Goal: Task Accomplishment & Management: Complete application form

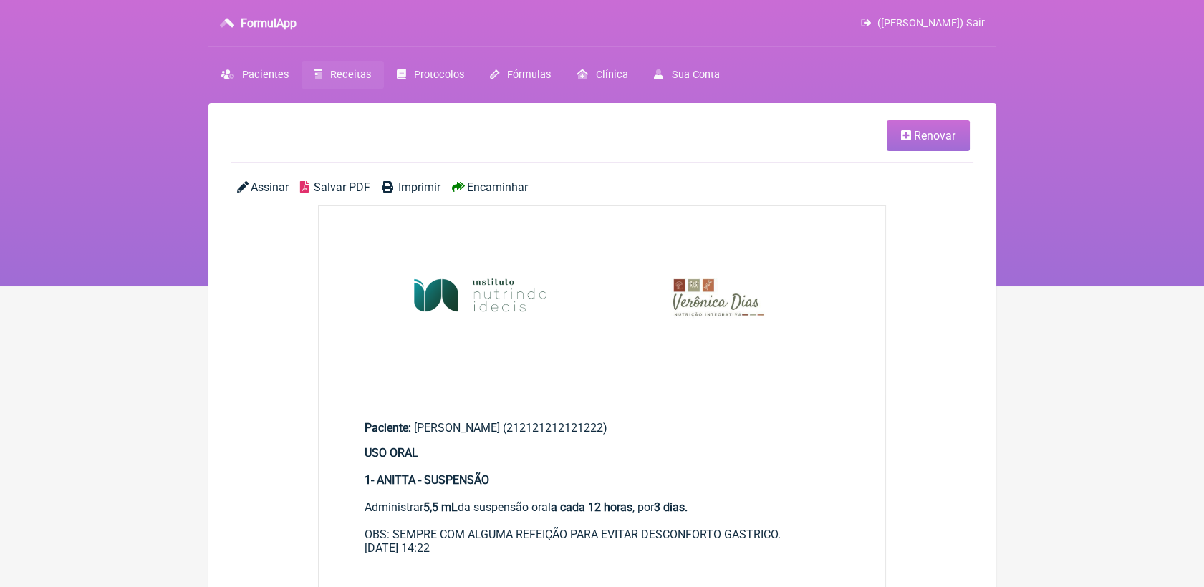
click at [361, 77] on span "Receitas" at bounding box center [350, 75] width 41 height 12
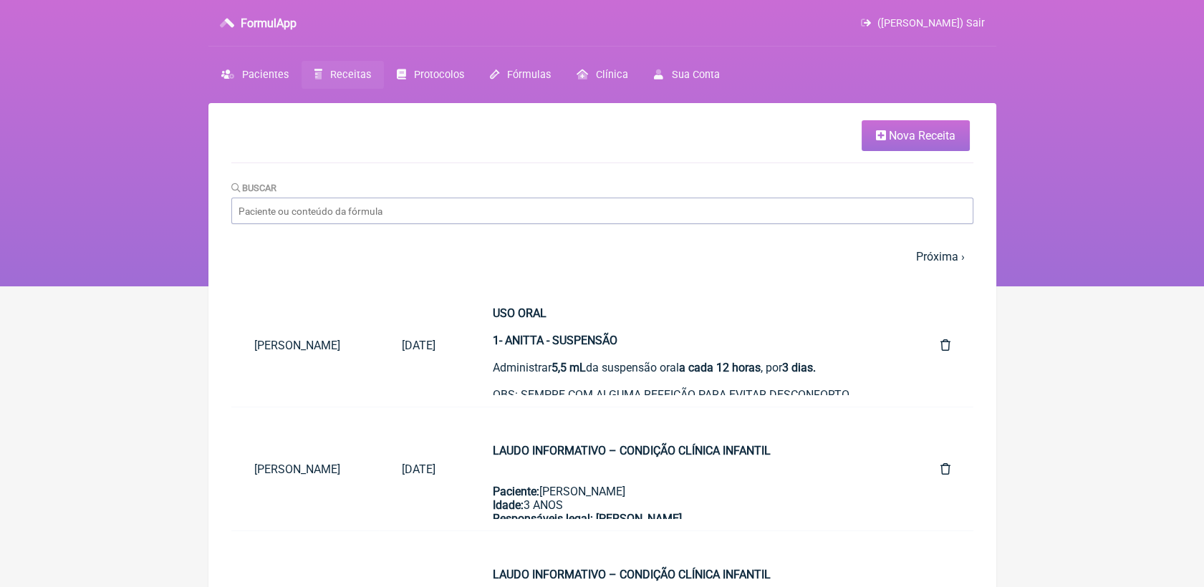
click at [903, 137] on span "Nova Receita" at bounding box center [922, 136] width 67 height 14
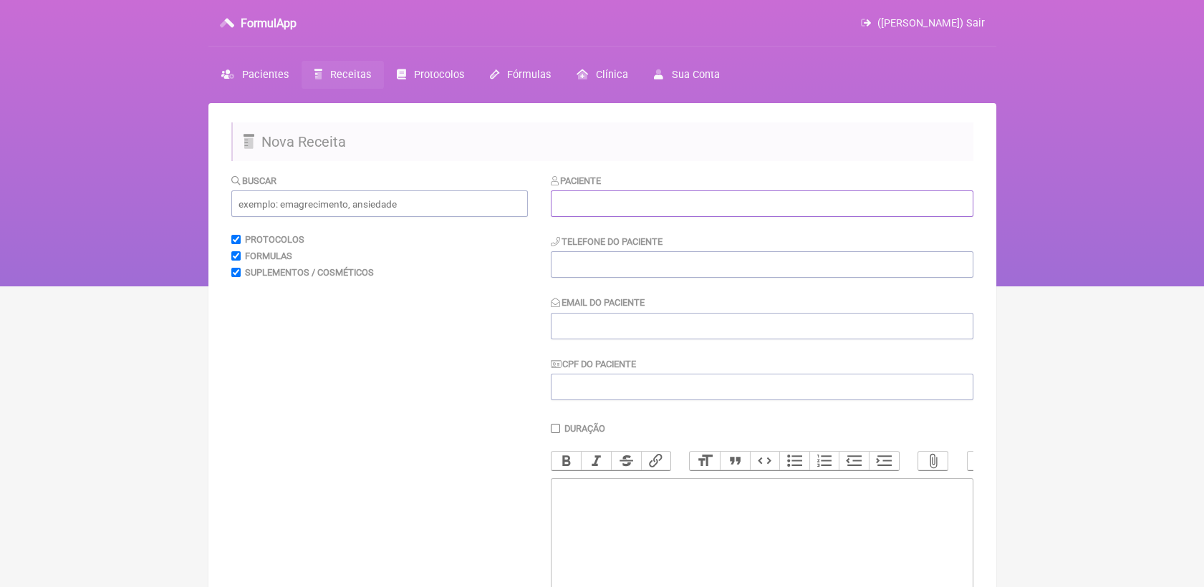
click at [848, 212] on input "text" at bounding box center [762, 203] width 422 height 26
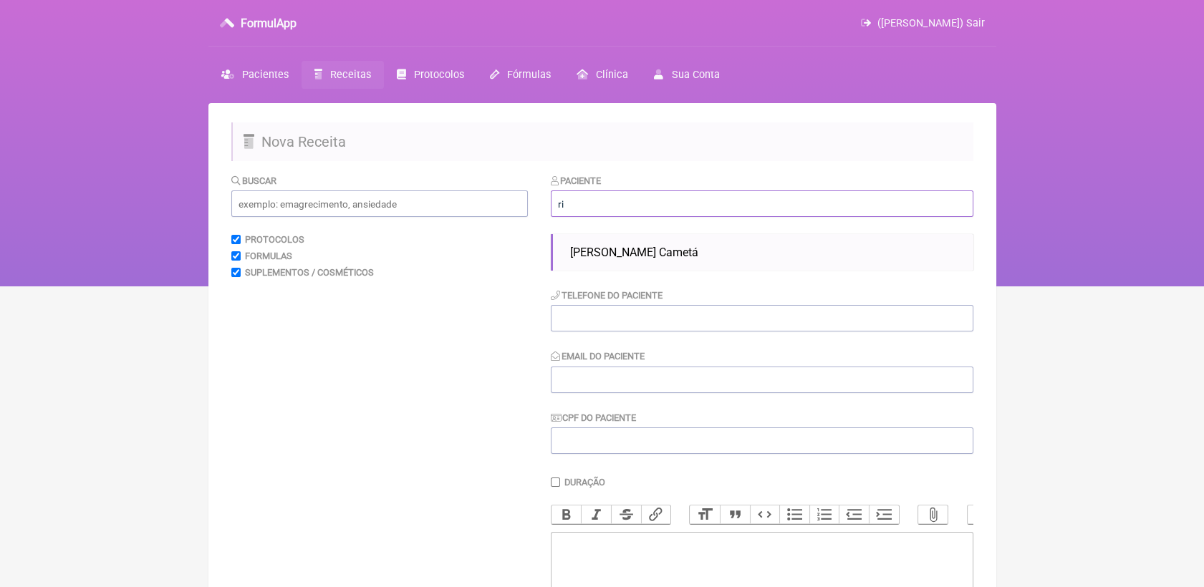
type input "r"
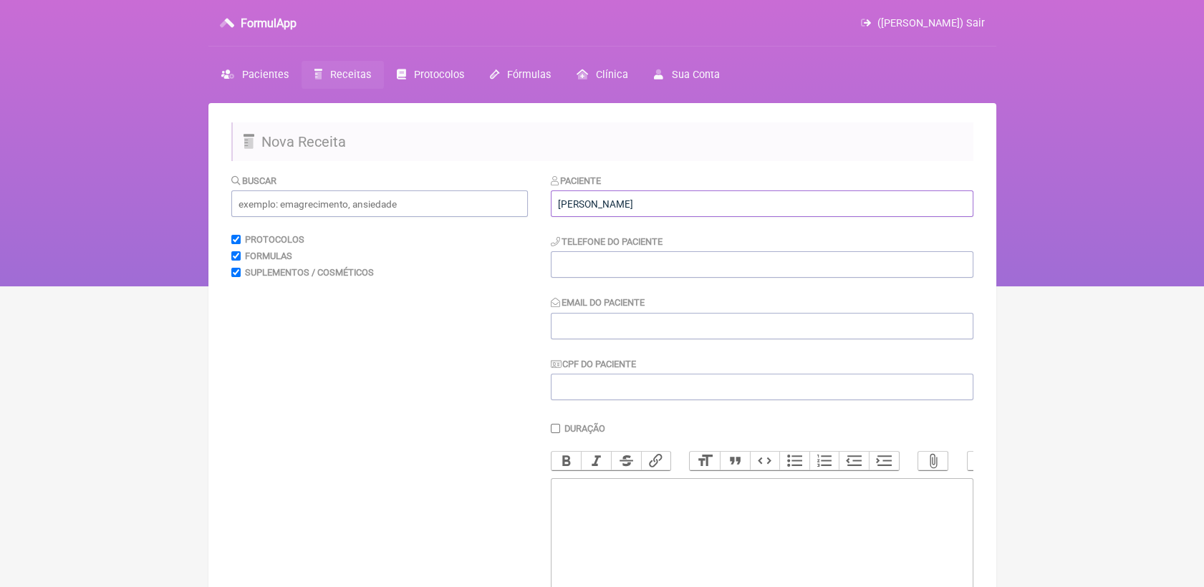
type input "[PERSON_NAME]"
click at [768, 253] on input "tel" at bounding box center [762, 264] width 422 height 26
paste input "21973011426"
type input "21973011426"
drag, startPoint x: 618, startPoint y: 332, endPoint x: 556, endPoint y: 245, distance: 106.3
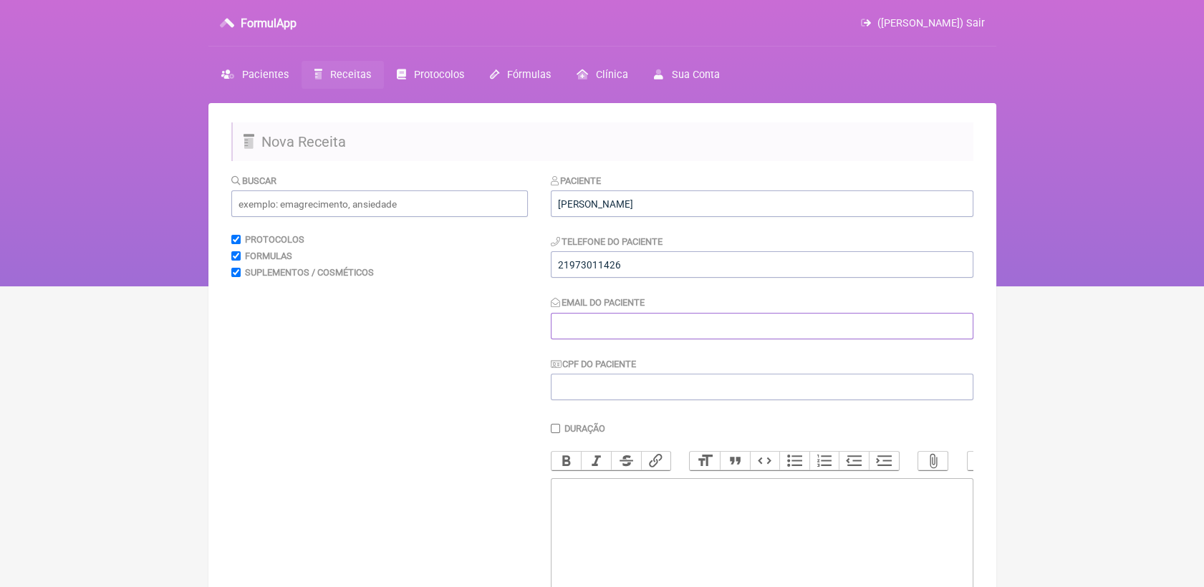
click at [618, 332] on input "Email do Paciente" at bounding box center [762, 326] width 422 height 26
paste input "[EMAIL_ADDRESS][DOMAIN_NAME]"
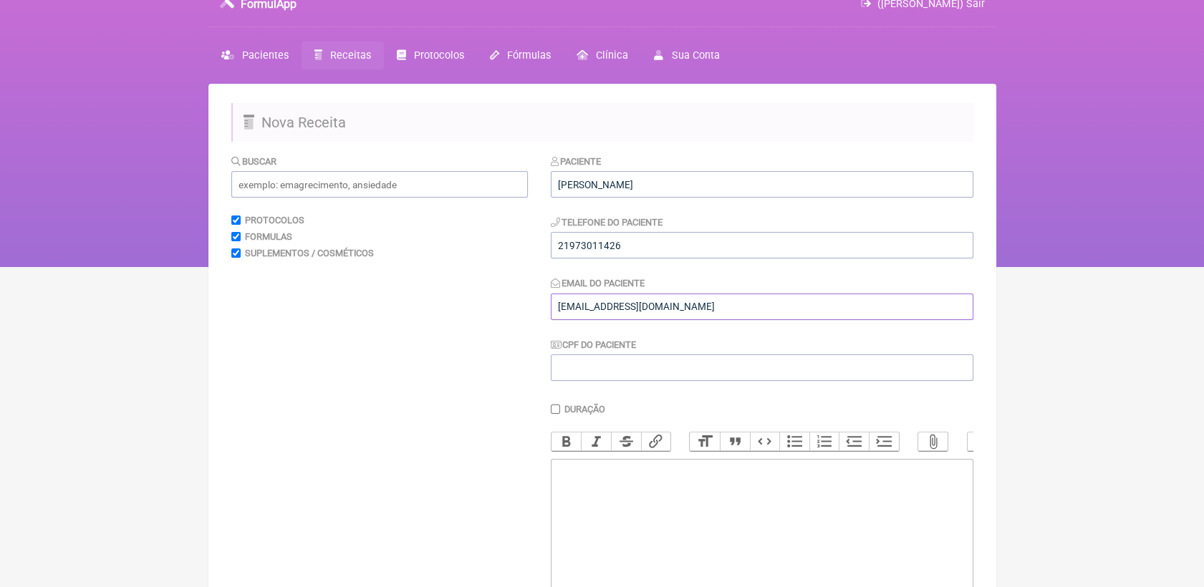
scroll to position [79, 0]
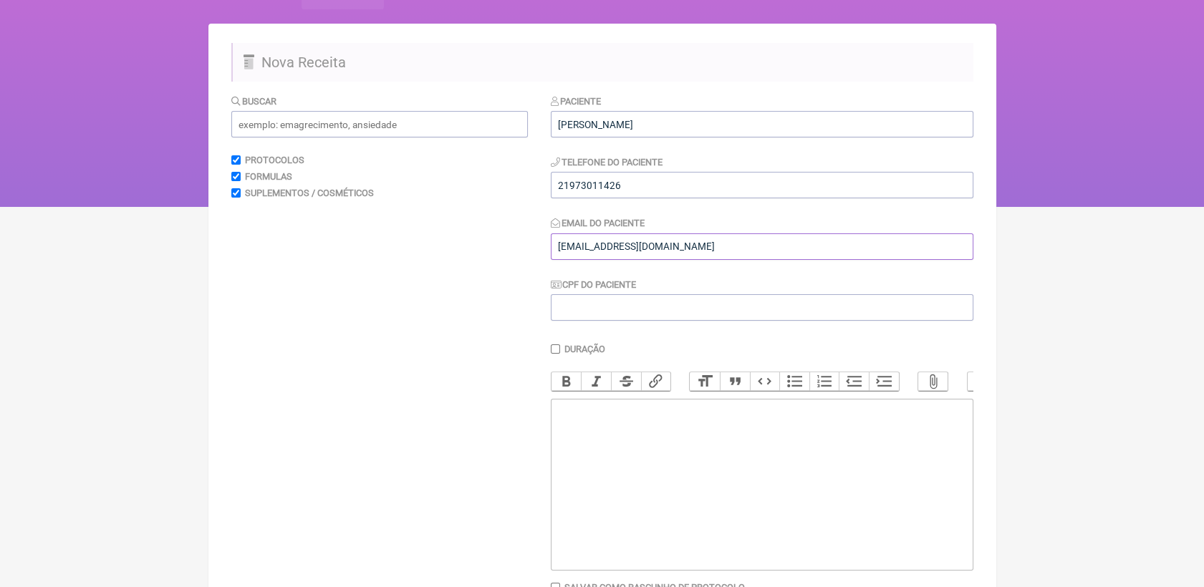
type input "[EMAIL_ADDRESS][DOMAIN_NAME]"
click at [728, 424] on trix-editor at bounding box center [762, 485] width 422 height 172
type trix-editor "<div>USO ORAL<br><br>MANIPULADO 1<br>MAGNÉSIO BISGLICINATO 200MG<br>ZINCO CARNO…"
click at [342, 120] on input "text" at bounding box center [379, 124] width 296 height 26
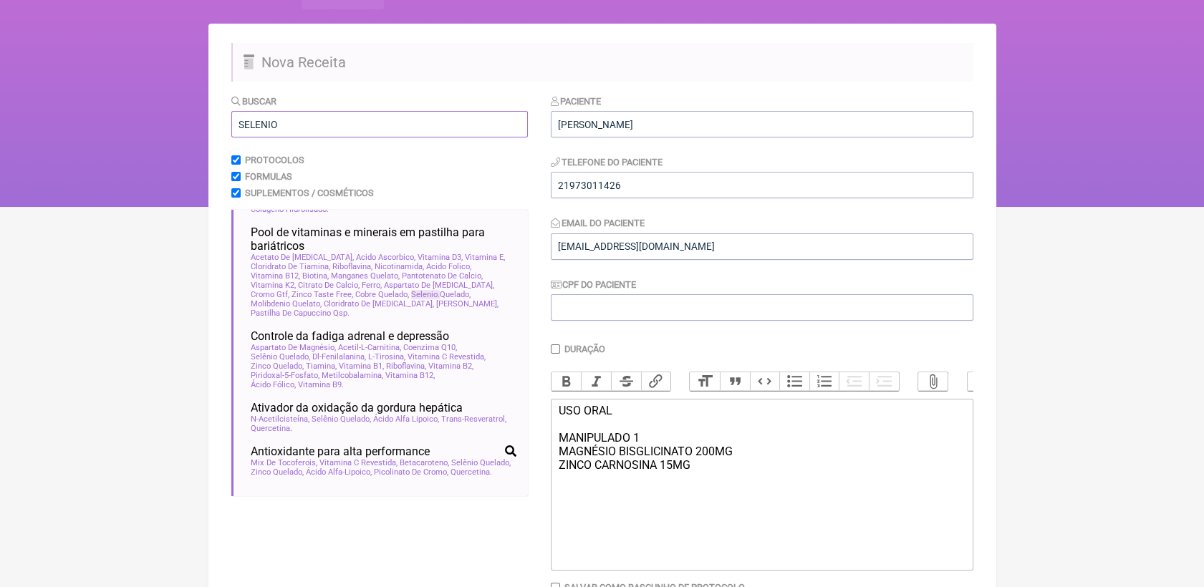
scroll to position [556, 0]
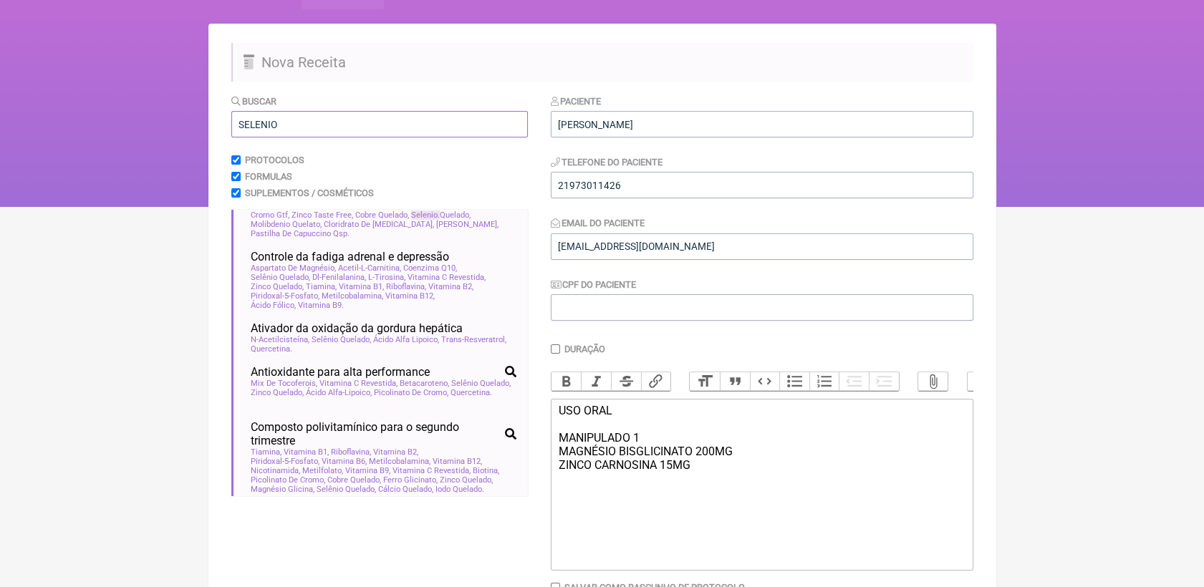
type input "SELENIO"
click at [620, 507] on trix-editor "USO ORAL MANIPULADO 1 MAGNÉSIO BISGLICINATO 200MG ZINCO CARNOSINA 15MG" at bounding box center [762, 485] width 422 height 172
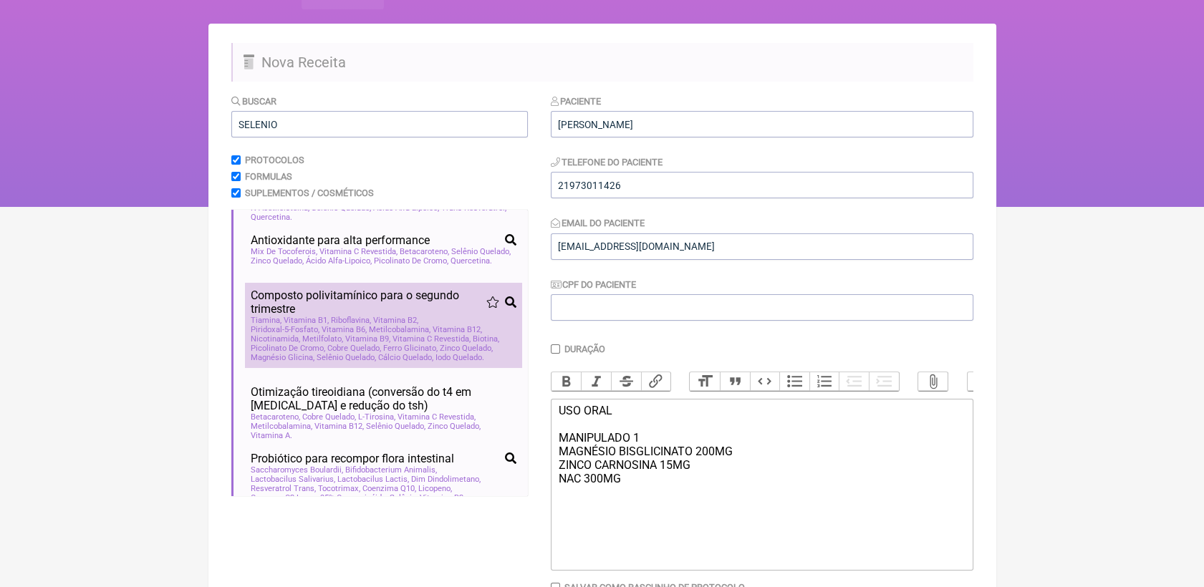
scroll to position [768, 0]
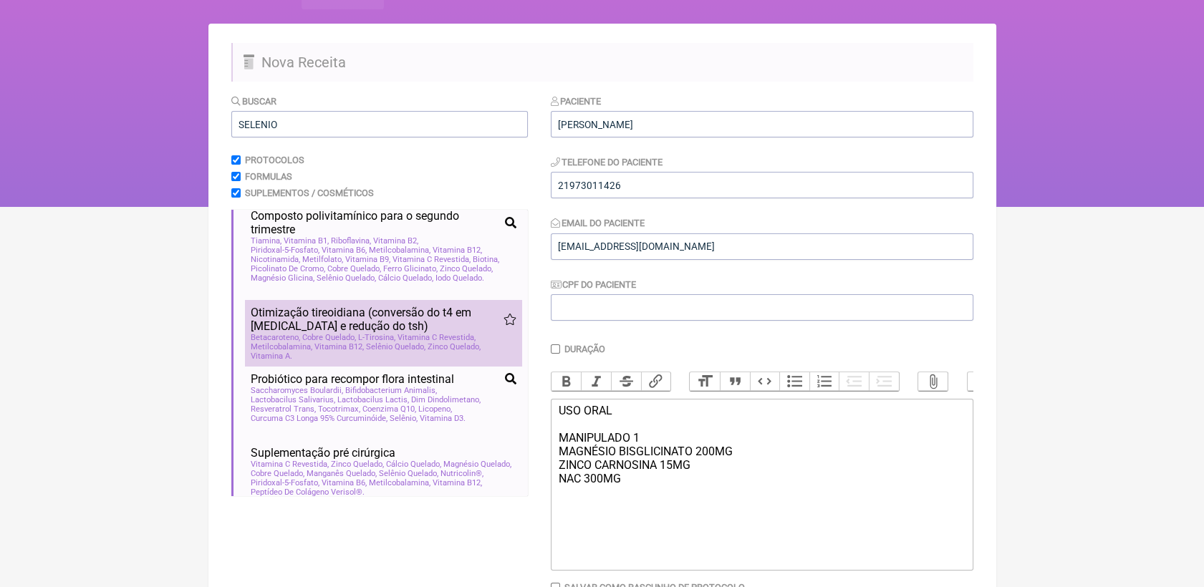
click at [443, 333] on span "Otimização tireoidiana (conversão do t4 em [MEDICAL_DATA] e redução do tsh)" at bounding box center [377, 319] width 253 height 27
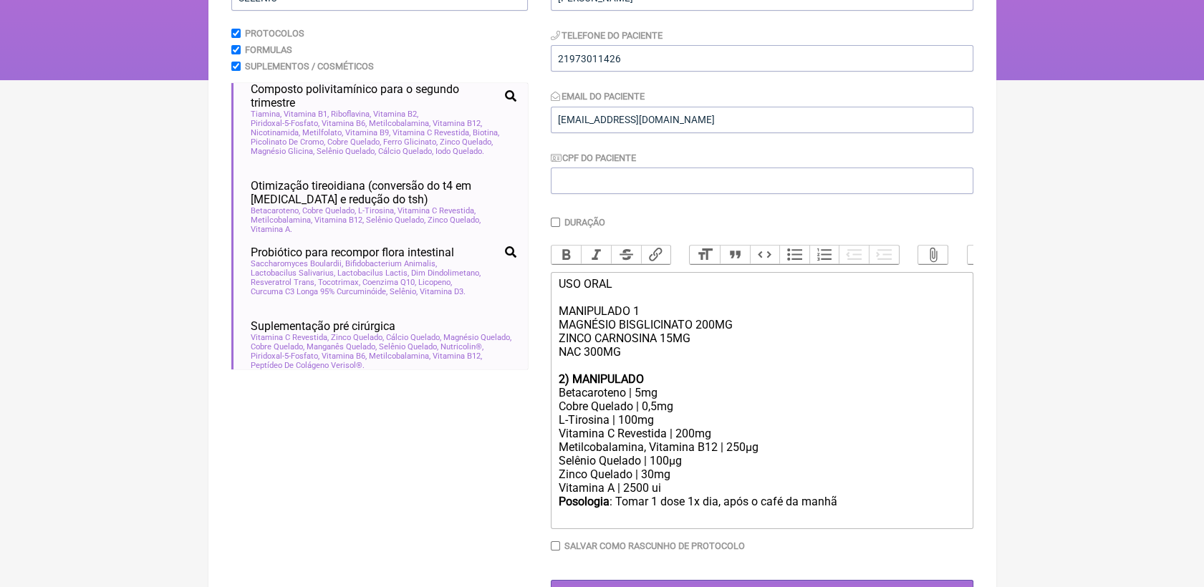
scroll to position [238, 0]
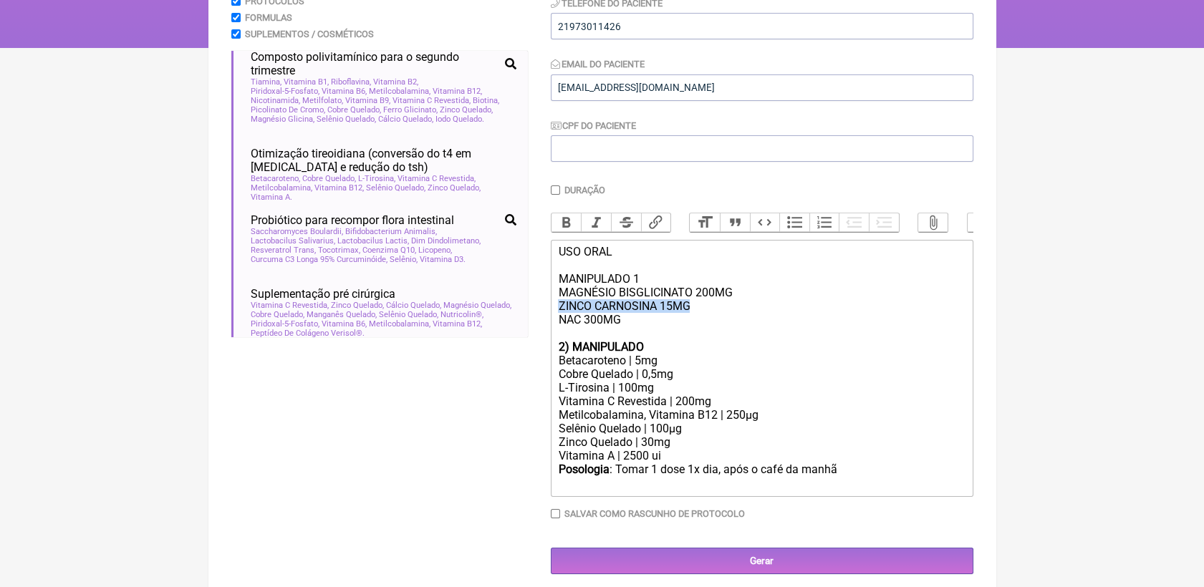
drag, startPoint x: 561, startPoint y: 319, endPoint x: 692, endPoint y: 321, distance: 131.8
click at [692, 321] on div "USO ORAL MANIPULADO 1 MAGNÉSIO BISGLICINATO 200MG ZINCO CARNOSINA 15MG NAC 300MG" at bounding box center [761, 292] width 407 height 95
drag, startPoint x: 640, startPoint y: 294, endPoint x: 546, endPoint y: 293, distance: 94.5
click at [546, 293] on form "Buscar SELENIO Protocolos Formulas Suplementos / Cosméticos SUPORTE ANTI-TELOME…" at bounding box center [602, 254] width 742 height 639
click at [568, 221] on button "Bold" at bounding box center [566, 222] width 30 height 19
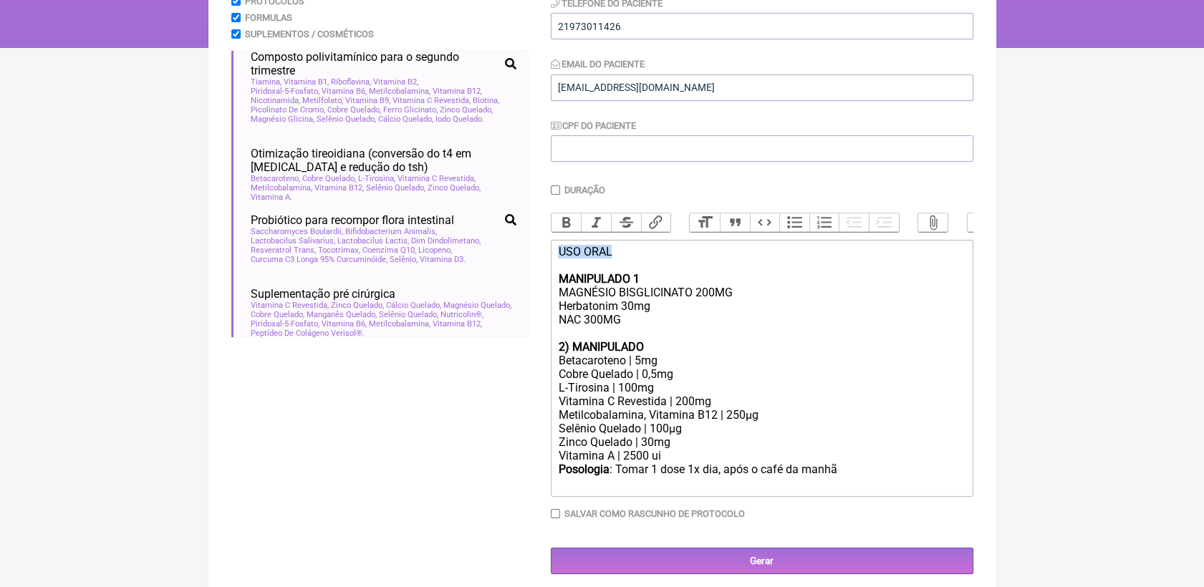
drag, startPoint x: 558, startPoint y: 269, endPoint x: 614, endPoint y: 273, distance: 56.0
click at [614, 273] on div "USO ORAL MANIPULADO 1 MAGNÉSIO BISGLICINATO 200MG Herbatonim 30mg NAC 300MG" at bounding box center [761, 292] width 407 height 95
click at [561, 223] on button "Bold" at bounding box center [566, 222] width 30 height 19
click at [680, 335] on div "USO ORAL MANIPULADO 1 MAGNÉSIO BISGLICINATO 200MG Herbatonim 30mg NAC 300MG" at bounding box center [761, 292] width 407 height 95
click at [674, 408] on div "Vitamina C Revestida | 200mg" at bounding box center [761, 402] width 407 height 14
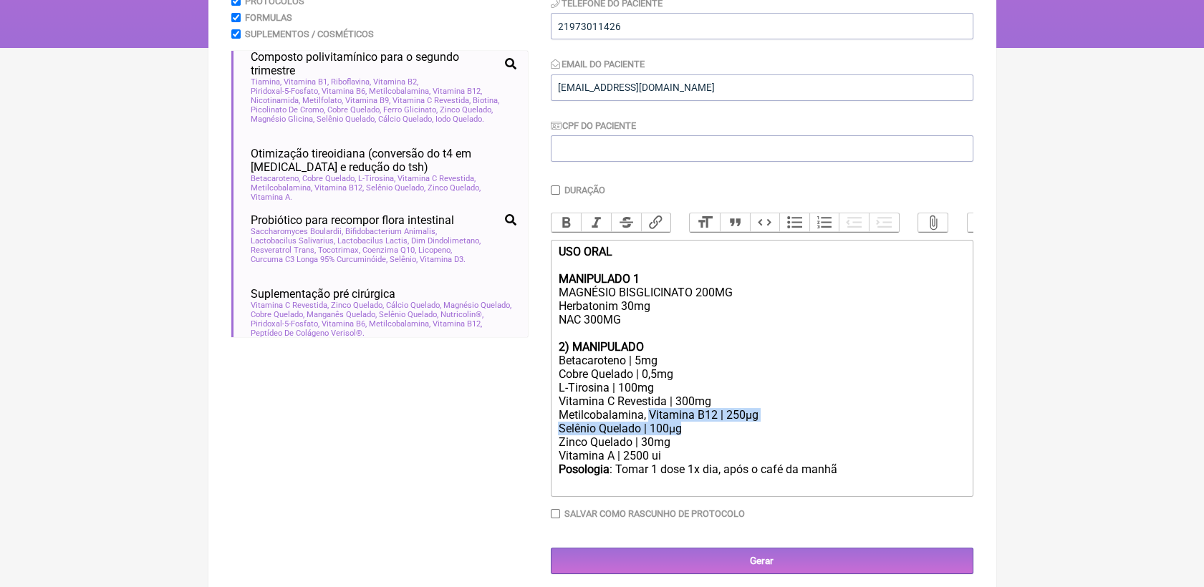
drag, startPoint x: 647, startPoint y: 440, endPoint x: 759, endPoint y: 444, distance: 111.8
click at [759, 444] on trix-editor "USO ORAL MANIPULADO 1 MAGNÉSIO BISGLICINATO 200MG Herbatonim 30mg NAC 300MG 2) …" at bounding box center [762, 368] width 422 height 257
click at [763, 435] on div "Selênio Quelado | 100µg" at bounding box center [761, 429] width 407 height 14
drag, startPoint x: 647, startPoint y: 432, endPoint x: 757, endPoint y: 432, distance: 110.3
click at [757, 422] on div "Metilcobalamina, Vitamina B12 | 250µg" at bounding box center [761, 415] width 407 height 14
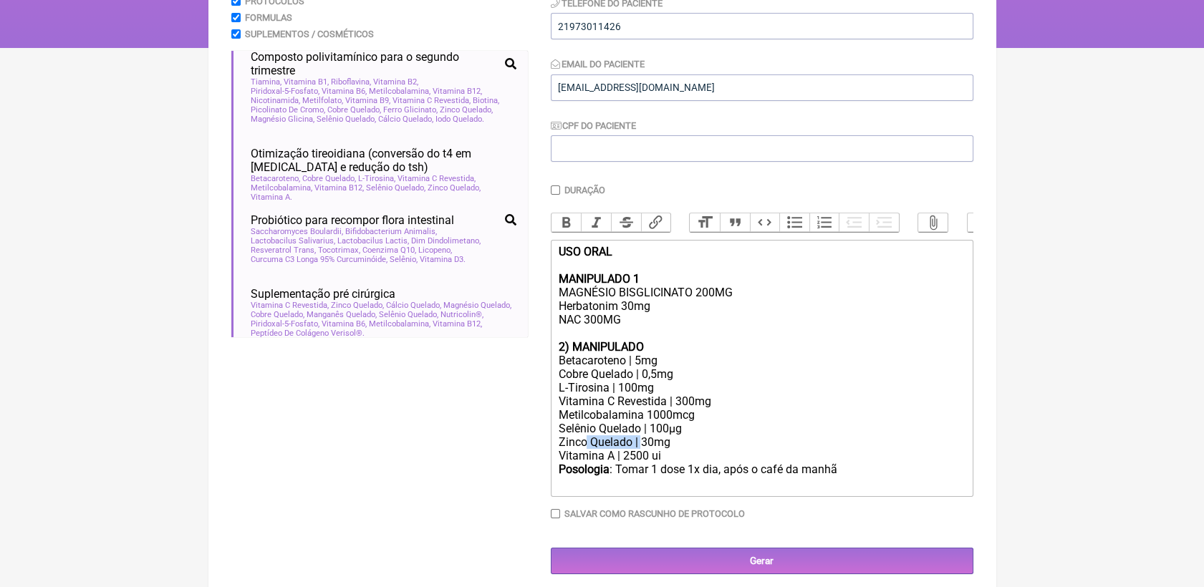
drag, startPoint x: 587, startPoint y: 465, endPoint x: 639, endPoint y: 464, distance: 51.6
click at [639, 449] on div "Zinco Quelado | 30mg" at bounding box center [761, 442] width 407 height 14
click at [739, 435] on div "Selênio Quelado | 100µg" at bounding box center [761, 429] width 407 height 14
click at [644, 435] on div "Selênio Quelado | 100µg" at bounding box center [761, 429] width 407 height 14
click at [671, 408] on div "Vitamina C Revestida | 300mg" at bounding box center [761, 402] width 407 height 14
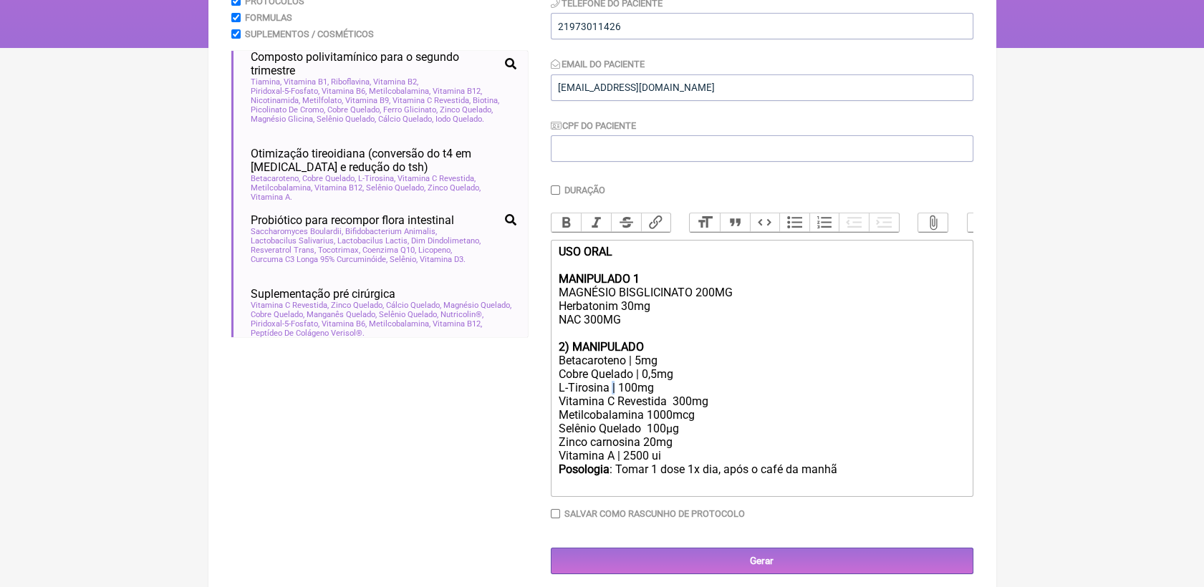
click at [611, 395] on div "L-Tirosina | 100mg" at bounding box center [761, 388] width 407 height 14
click at [636, 381] on div "Cobre Quelado | 0,5mg" at bounding box center [761, 374] width 407 height 14
click at [632, 367] on div "Betacaroteno | 5mg" at bounding box center [761, 361] width 407 height 14
click at [616, 463] on div "Vitamina A | 2500 ui" at bounding box center [761, 456] width 407 height 14
click at [710, 435] on div "Selênio Quelado 100µg" at bounding box center [761, 429] width 407 height 14
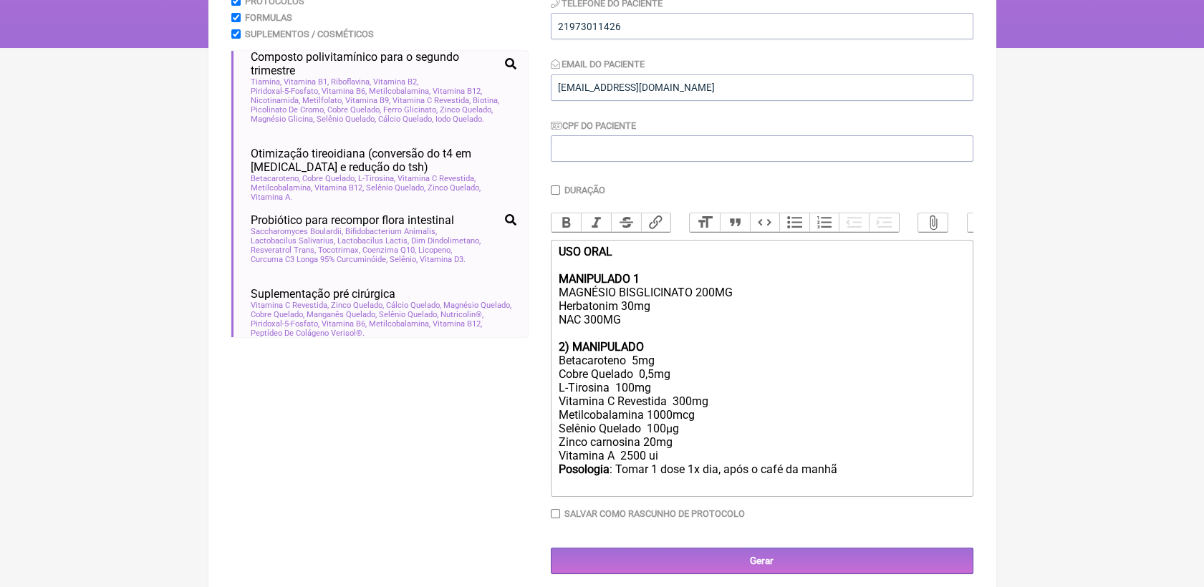
click at [705, 463] on div "Vitamina A 2500 ui" at bounding box center [761, 456] width 407 height 14
click at [657, 340] on div "USO ORAL MANIPULADO 1 MAGNÉSIO BISGLICINATO 200MG Herbatonim 30mg NAC 300MG" at bounding box center [761, 292] width 407 height 95
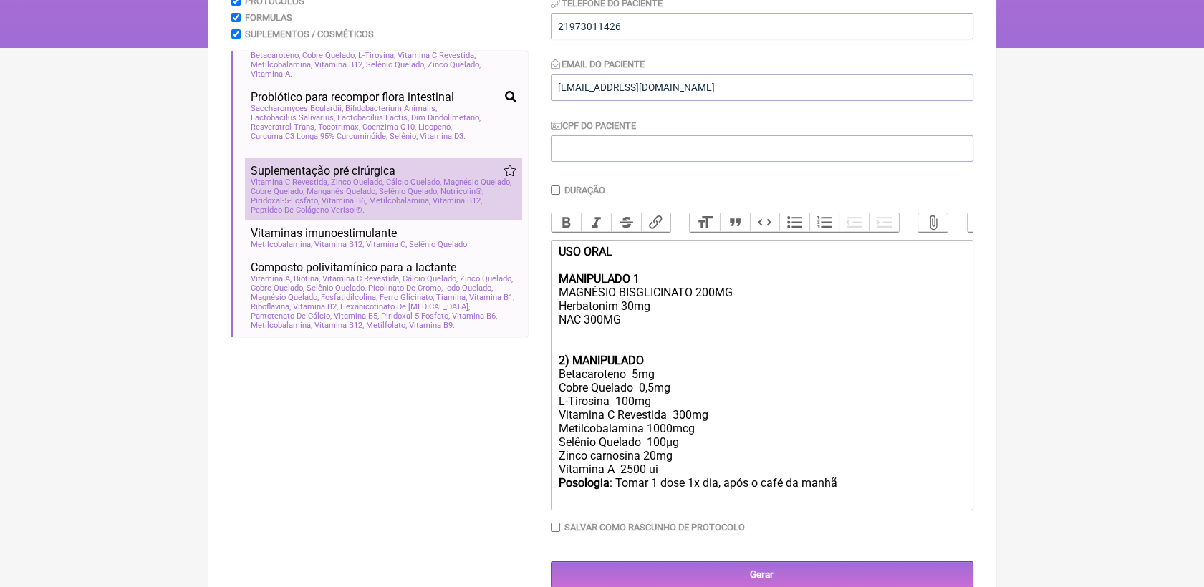
scroll to position [927, 0]
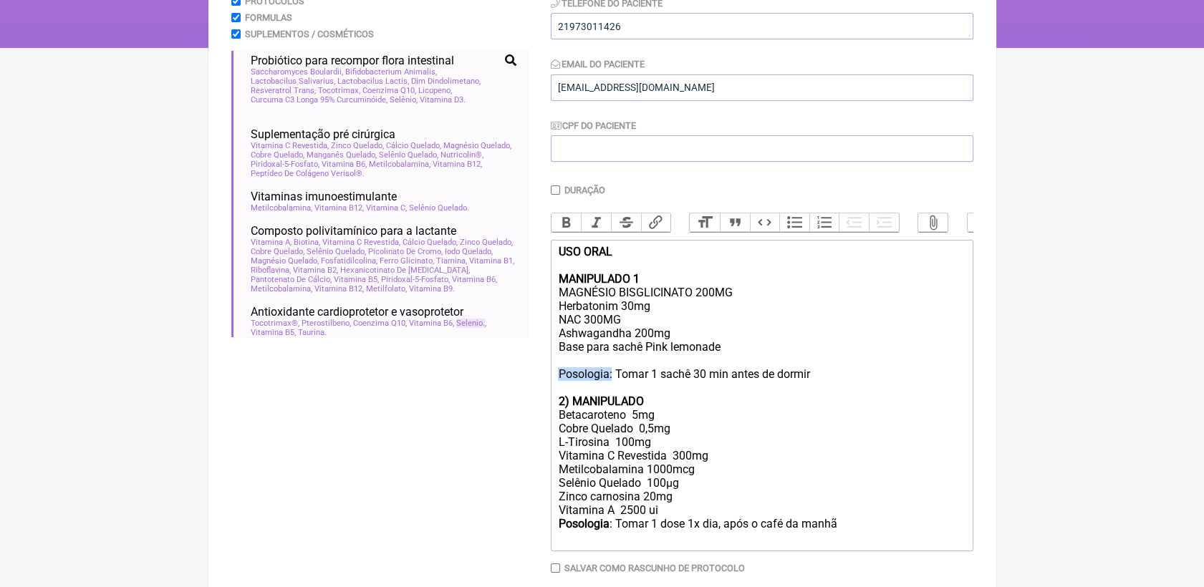
drag, startPoint x: 558, startPoint y: 392, endPoint x: 611, endPoint y: 390, distance: 53.0
click at [611, 390] on div "USO ORAL MANIPULADO 1 MAGNÉSIO BISGLICINATO 200MG Herbatonim 30mg NAC 300MG Ash…" at bounding box center [761, 320] width 407 height 150
click at [574, 223] on button "Bold" at bounding box center [566, 222] width 30 height 19
click at [720, 357] on div "USO ORAL MANIPULADO 1 MAGNÉSIO BISGLICINATO 200MG Herbatonim 30mg NAC 300MG Ash…" at bounding box center [761, 320] width 407 height 150
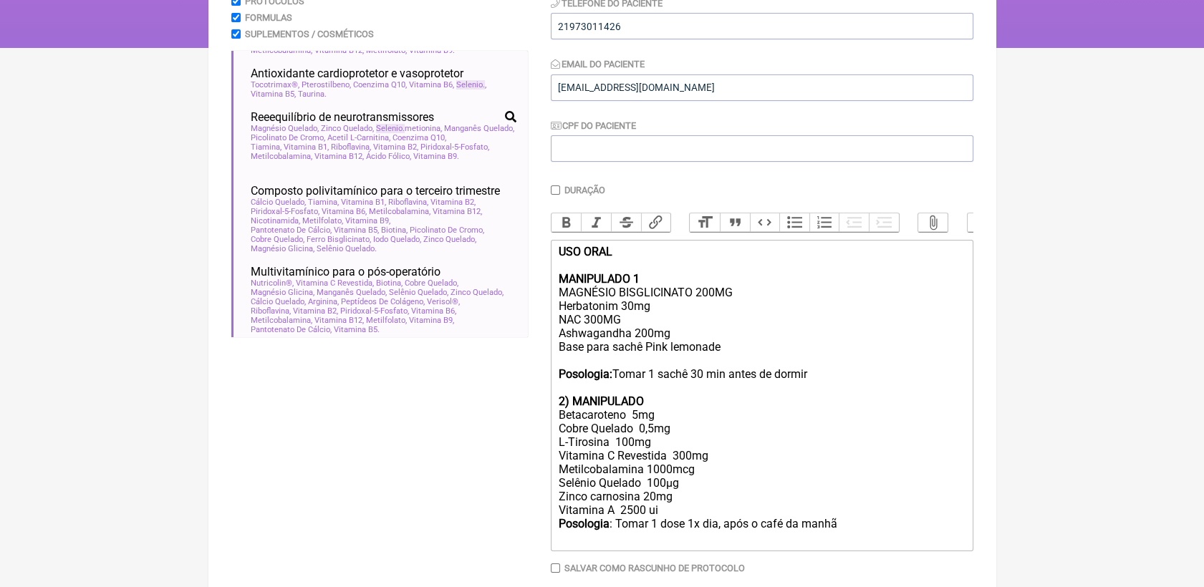
scroll to position [318, 0]
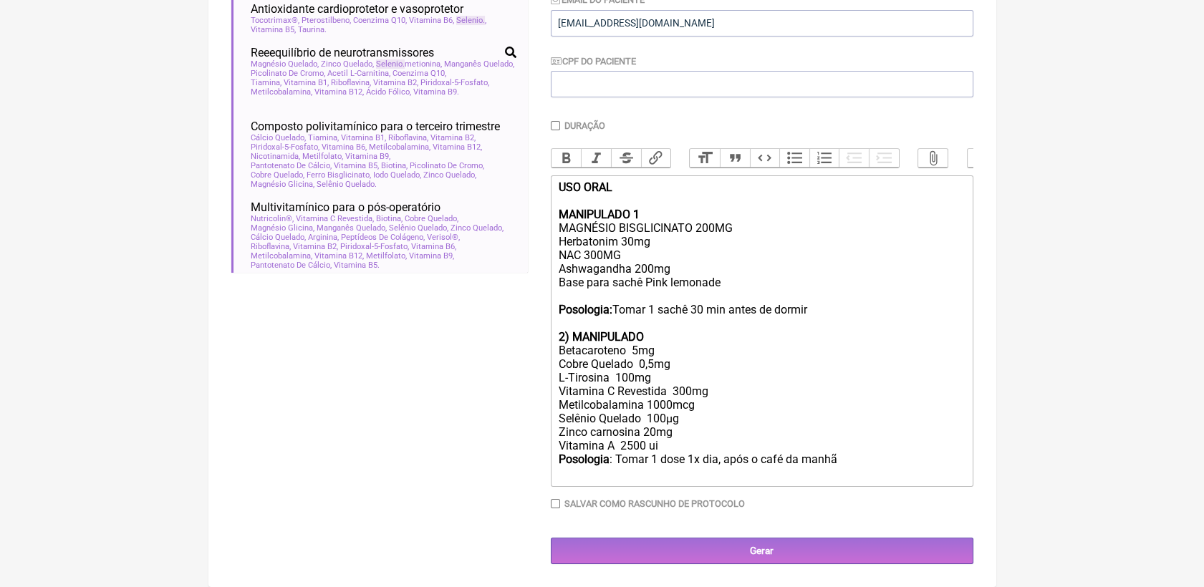
click at [848, 471] on div "Posologia : Tomar 1 dose 1x dia, após o café da manhã ㅤ" at bounding box center [761, 467] width 407 height 29
click at [671, 271] on div "USO ORAL MANIPULADO 1 MAGNÉSIO BISGLICINATO 200MG Herbatonim 30mg NAC 300MG Ash…" at bounding box center [761, 255] width 407 height 150
drag, startPoint x: 571, startPoint y: 342, endPoint x: 548, endPoint y: 349, distance: 23.8
click at [548, 349] on form "Buscar SELENIO Protocolos Formulas Suplementos / Cosméticos SUPORTE ANTI-TELOME…" at bounding box center [602, 217] width 742 height 694
click at [665, 339] on div "MANIPULADO" at bounding box center [761, 337] width 407 height 14
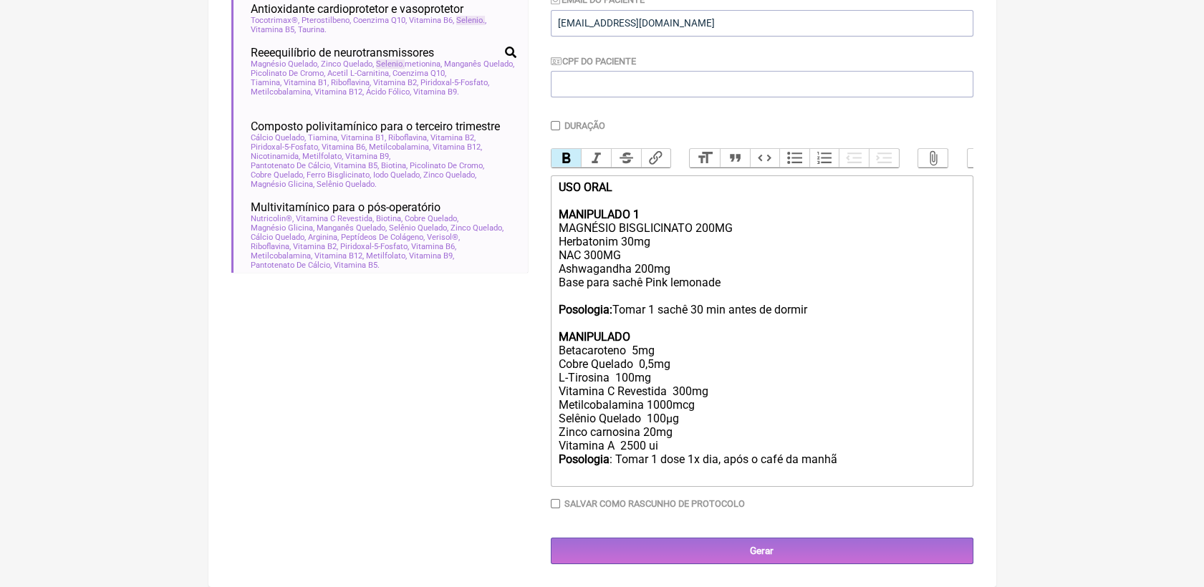
type trix-editor "<div><strong>USO ORAL</strong><br><br><strong>MANIPULADO 1</strong><br>MAGNÉSIO…"
click at [877, 463] on div "Posologia : Tomar 1 dose 1x dia, após o café da manhã ㅤ" at bounding box center [761, 467] width 407 height 29
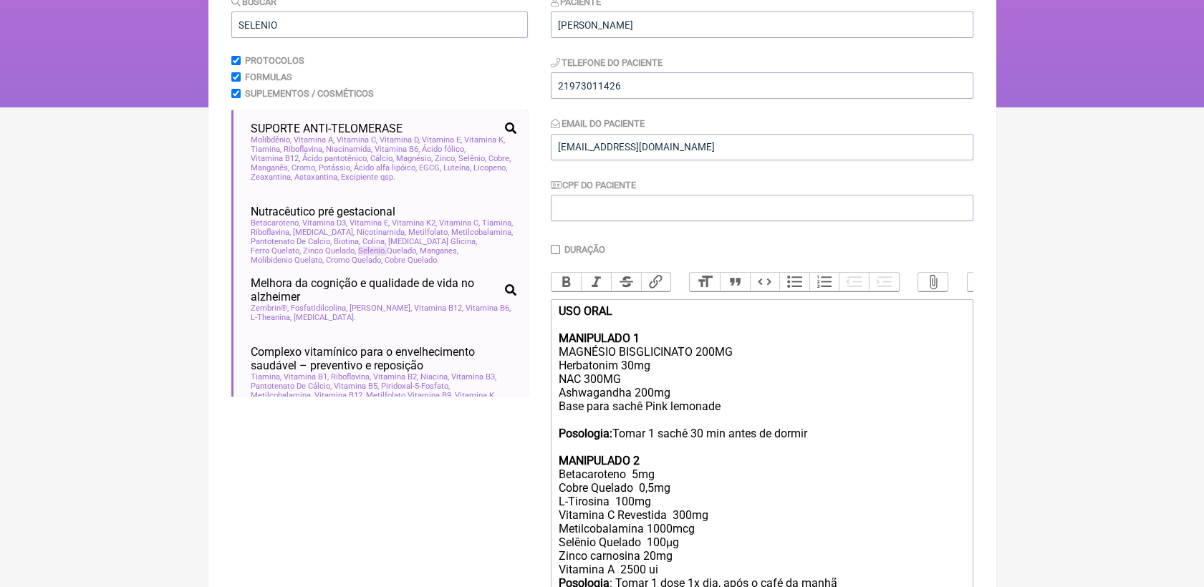
scroll to position [0, 0]
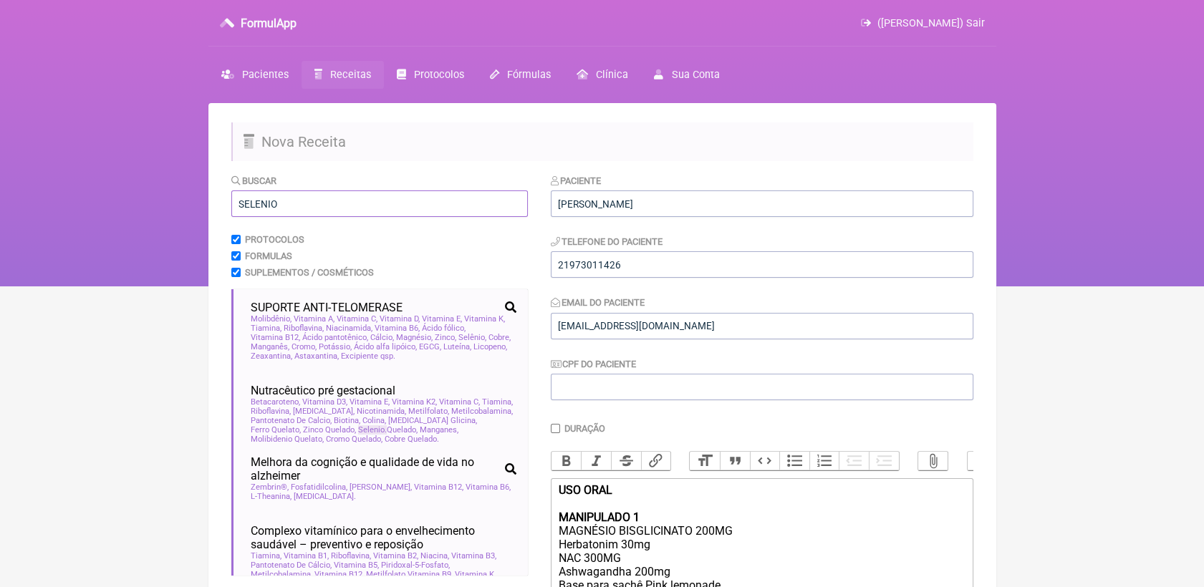
drag, startPoint x: 408, startPoint y: 206, endPoint x: 180, endPoint y: 217, distance: 227.9
click at [180, 217] on div "FormulApp ([PERSON_NAME]) Sair [GEOGRAPHIC_DATA] Receitas Protocolos Fórmulas […" at bounding box center [602, 143] width 1204 height 286
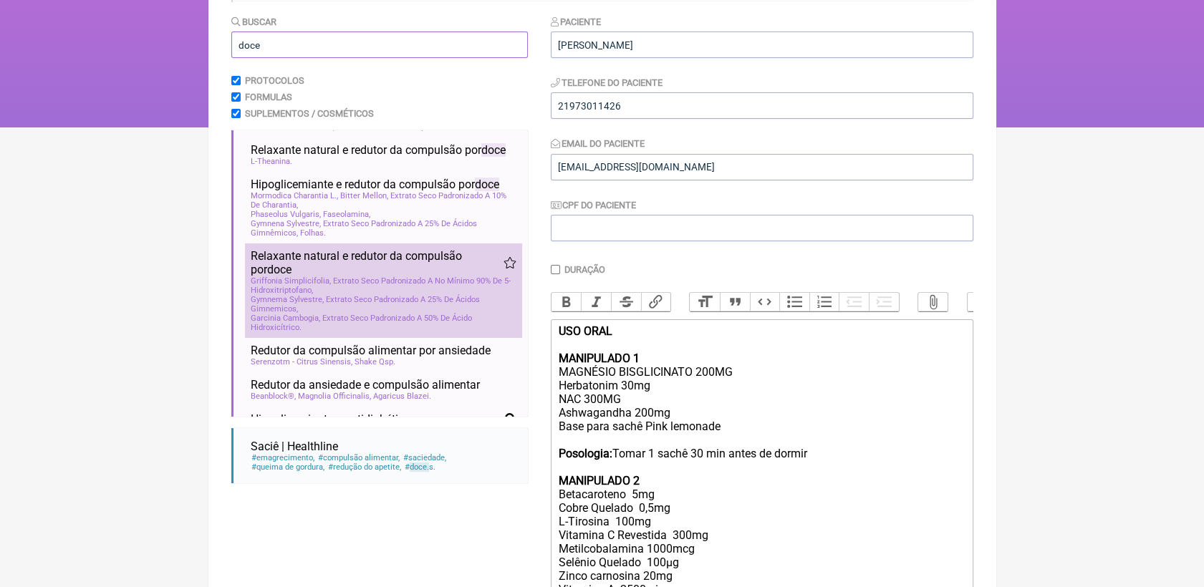
scroll to position [159, 0]
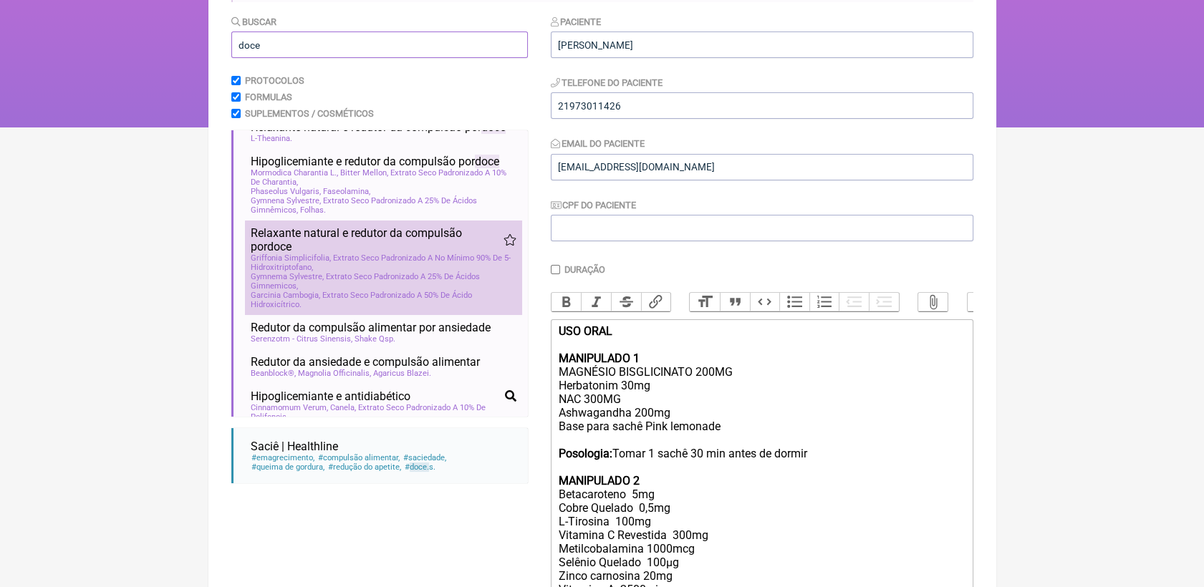
type input "doce"
click at [349, 309] on span "Garcinia Cambogia, Extrato Seco Padronizado A 50% De Ácido Hidroxicítrico" at bounding box center [384, 300] width 266 height 19
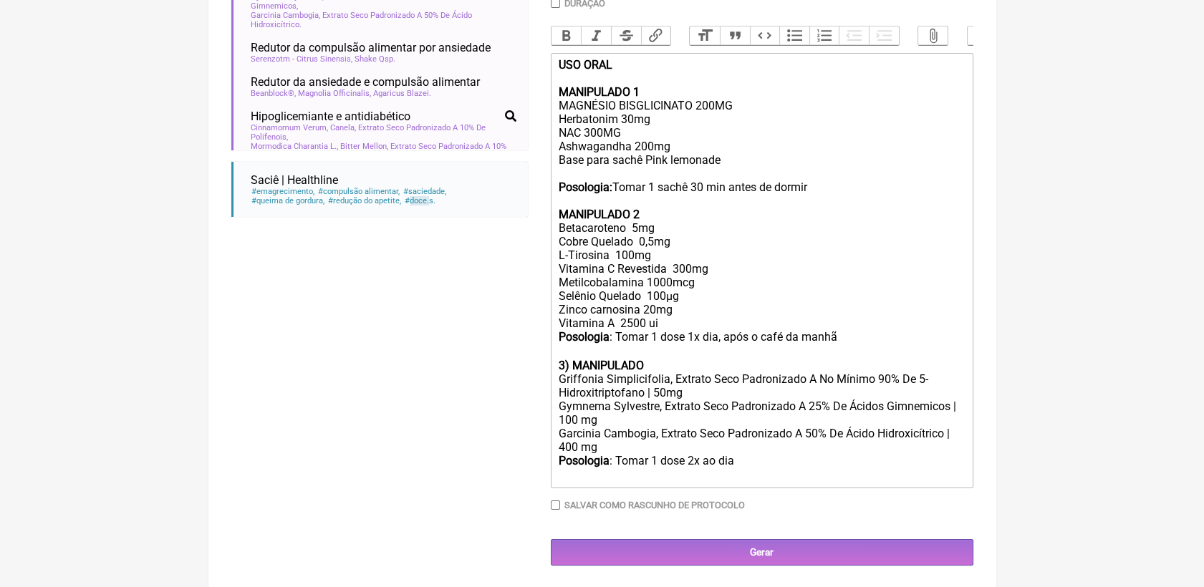
scroll to position [456, 0]
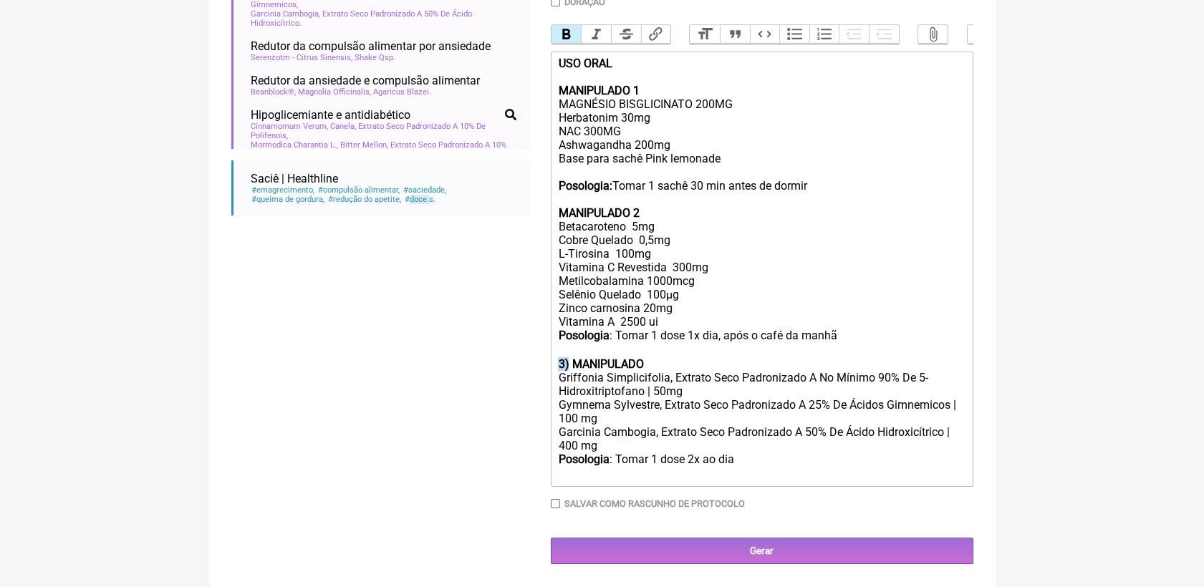
drag, startPoint x: 569, startPoint y: 360, endPoint x: 551, endPoint y: 367, distance: 19.0
click at [551, 367] on trix-editor "USO ORAL MANIPULADO 1 MAGNÉSIO BISGLICINATO 200MG Herbatonim 30mg NAC 300MG Ash…" at bounding box center [762, 269] width 422 height 435
click at [667, 358] on div "MANIPULADO" at bounding box center [761, 364] width 407 height 14
click at [754, 465] on div "Posologia : Tomar 1 dose 2x ao dia ㅤ" at bounding box center [761, 467] width 407 height 29
click at [750, 465] on div "Posologia : Tomar 1 dose 2x ao dia ㅤ" at bounding box center [761, 467] width 407 height 29
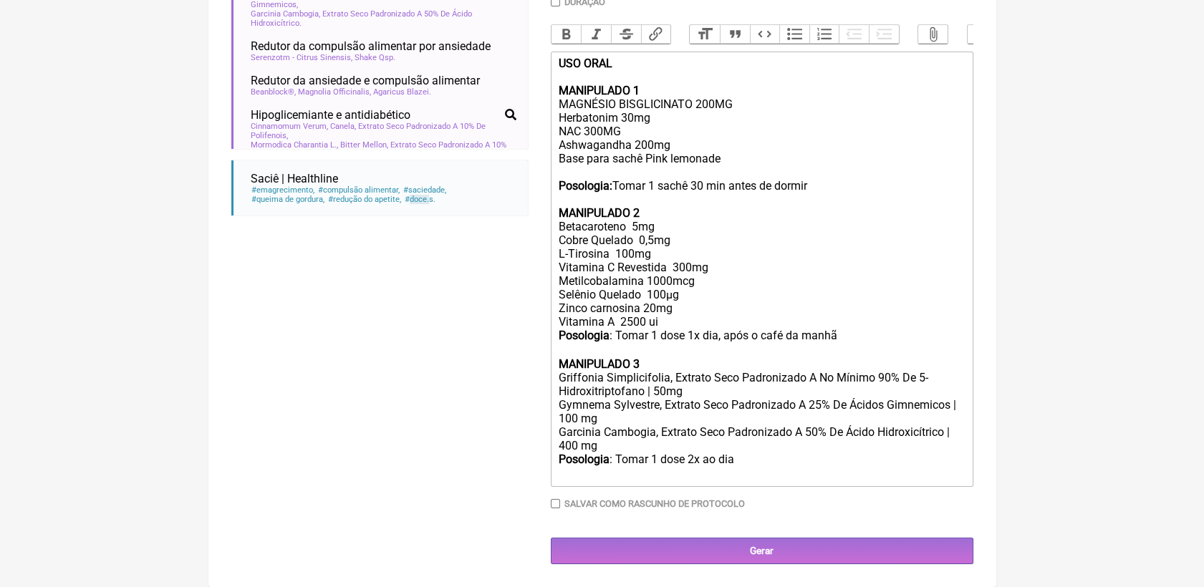
click at [740, 464] on div "Posologia : Tomar 1 dose 2x ao dia ㅤ" at bounding box center [761, 467] width 407 height 29
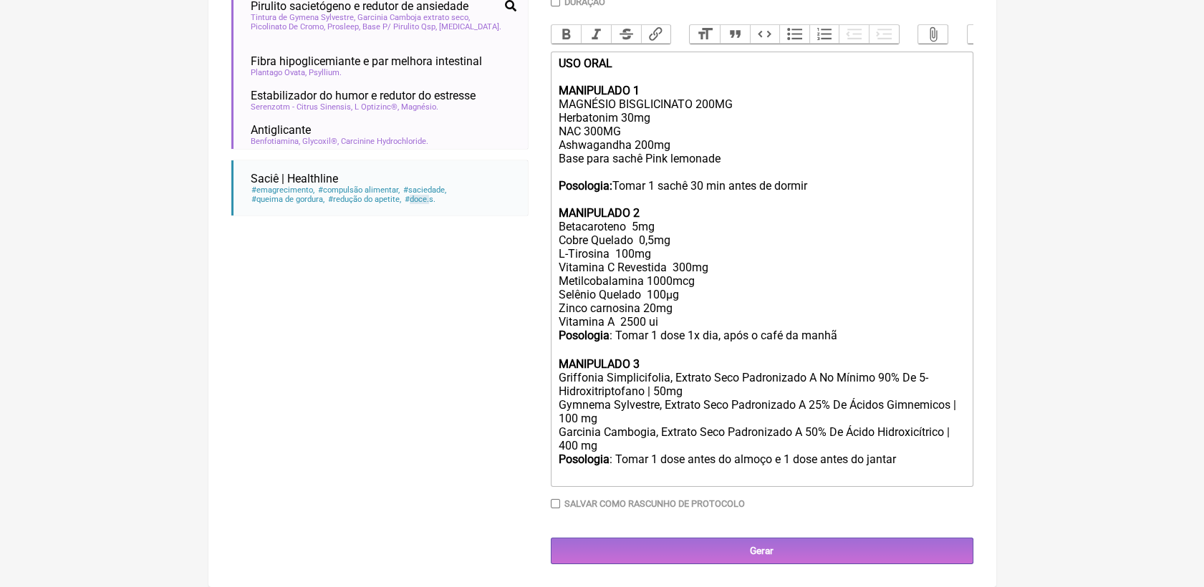
scroll to position [556, 0]
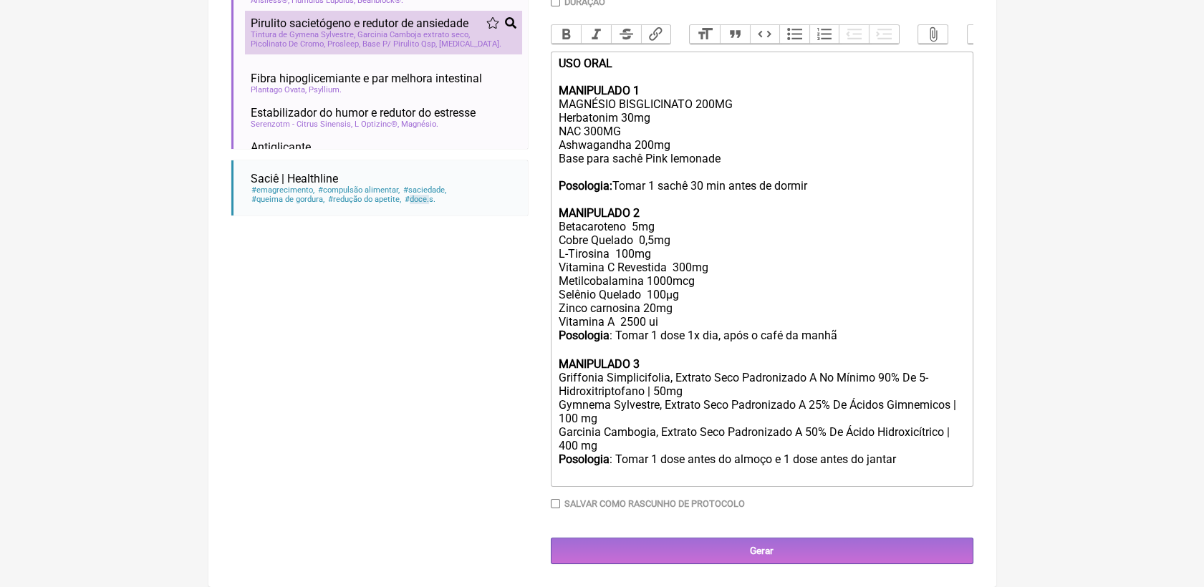
click at [463, 54] on li "Pirulito sacietógeno e redutor de ansiedade sacietógeno emagrecimento obesidade…" at bounding box center [383, 33] width 277 height 44
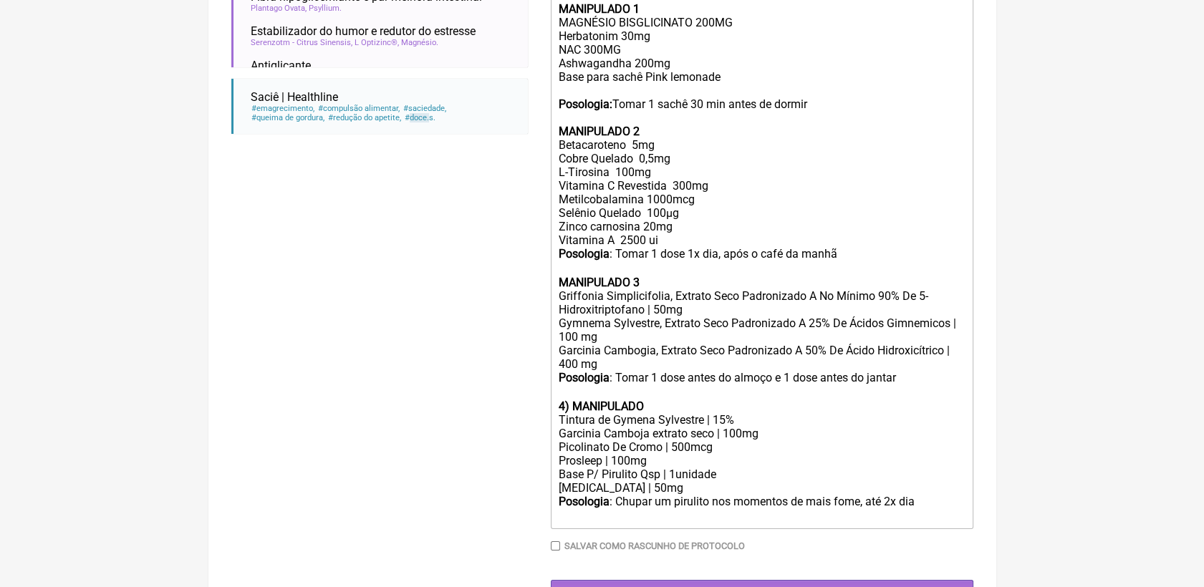
scroll to position [536, 0]
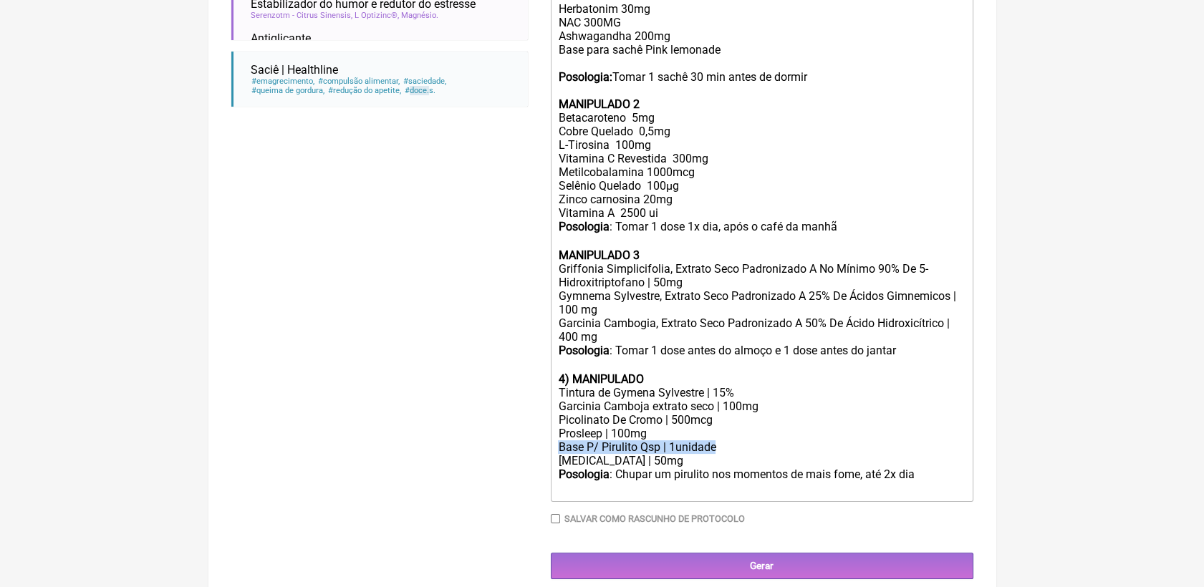
drag, startPoint x: 557, startPoint y: 477, endPoint x: 716, endPoint y: 485, distance: 159.2
click at [716, 485] on trix-editor "USO ORAL MANIPULADO 1 MAGNÉSIO BISGLICINATO 200MG Herbatonim 30mg NAC 300MG Ash…" at bounding box center [762, 222] width 422 height 559
click at [716, 468] on div "[MEDICAL_DATA] | 50mg" at bounding box center [761, 461] width 407 height 14
drag, startPoint x: 717, startPoint y: 478, endPoint x: 516, endPoint y: 479, distance: 201.9
click at [516, 479] on form "Buscar doce Protocolos Formulas Suplementos / Cosméticos Redutor da compulsão p…" at bounding box center [602, 109] width 742 height 942
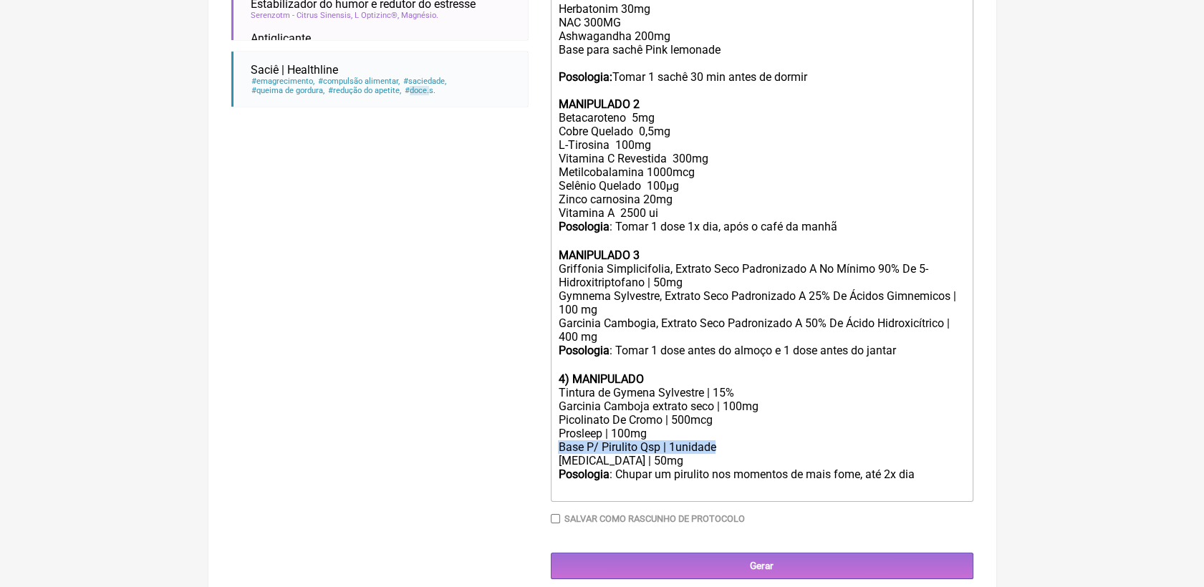
copy div "Base P/ Pirulito Qsp | 1unidade"
paste trix-editor "Base P/ Pirulito Qsp | 1unidade"
drag, startPoint x: 598, startPoint y: 491, endPoint x: 639, endPoint y: 488, distance: 40.9
click at [639, 488] on div "Base P/ Pirulito Qsp | 1unidade Posologia : Chupar um pirulito nos momentos de …" at bounding box center [761, 475] width 407 height 42
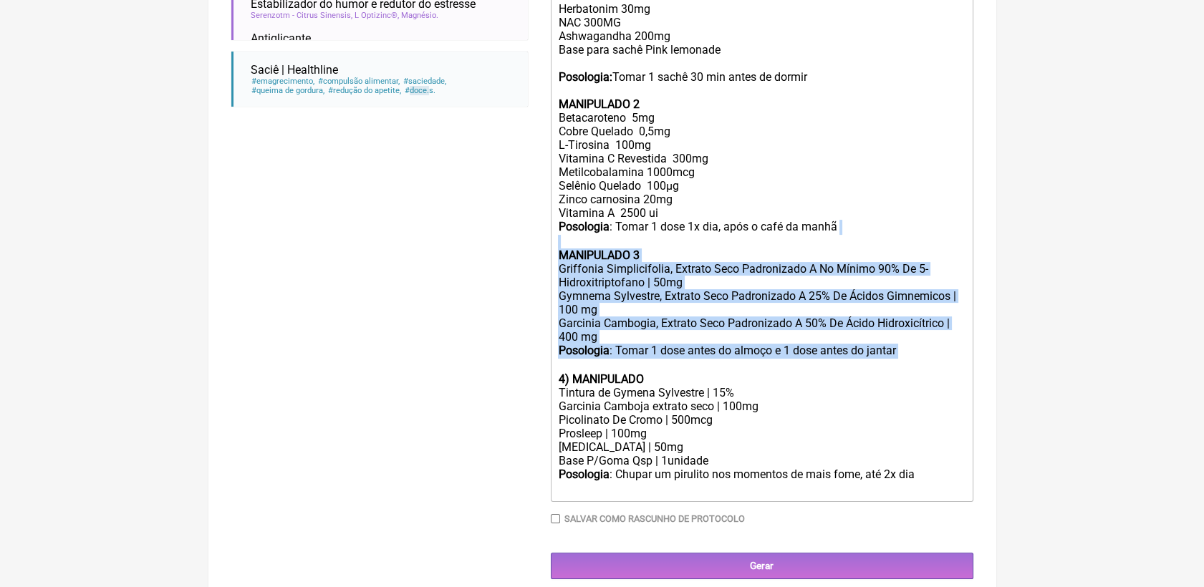
drag, startPoint x: 901, startPoint y: 381, endPoint x: 510, endPoint y: 274, distance: 405.4
click at [510, 274] on form "Buscar doce Protocolos Formulas Suplementos / Cosméticos Redutor da compulsão p…" at bounding box center [602, 109] width 742 height 942
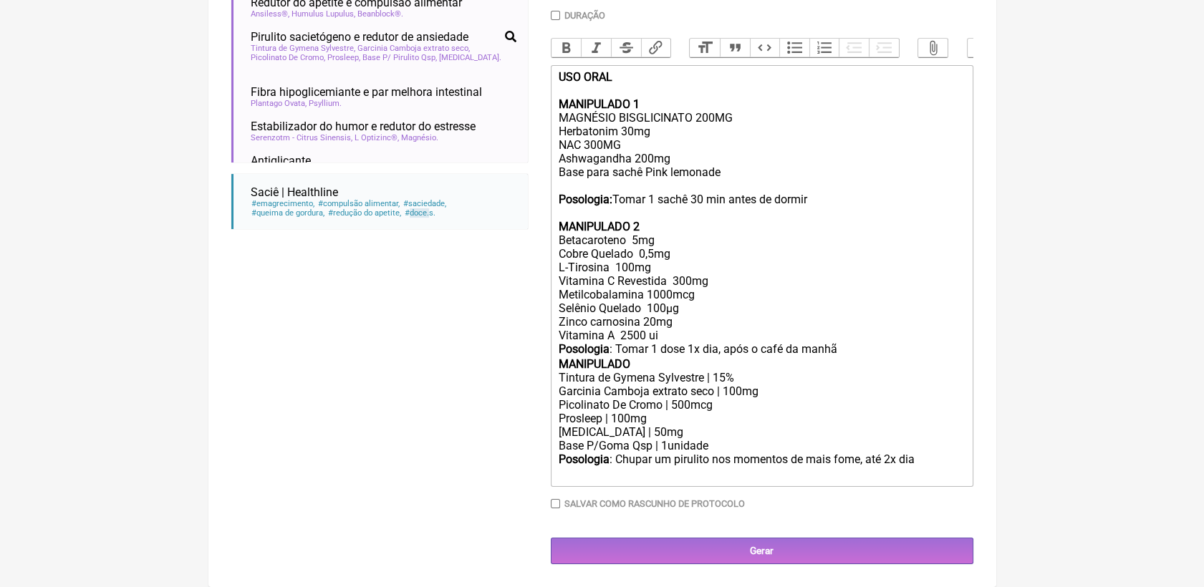
scroll to position [456, 0]
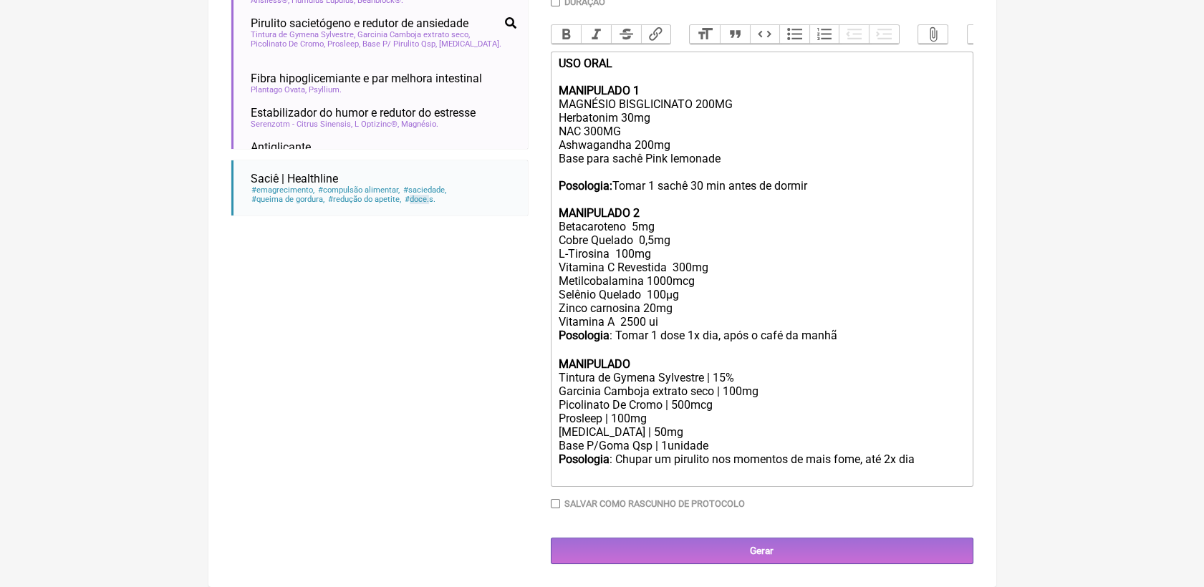
click at [650, 364] on div "Posologia : Tomar 1 dose 1x dia, após o café da manhã ㅤ MANIPULADO" at bounding box center [761, 350] width 407 height 42
click at [651, 477] on div "Base P/Goma Qsp | 1unidade Posologia : Chupar um pirulito nos momentos de mais …" at bounding box center [761, 460] width 407 height 42
drag, startPoint x: 616, startPoint y: 462, endPoint x: 706, endPoint y: 465, distance: 89.6
click at [706, 465] on div "Base P/Goma Qsp | 1unidade Posologia : Chupar um pirulito nos momentos de mais …" at bounding box center [761, 460] width 407 height 42
drag, startPoint x: 813, startPoint y: 456, endPoint x: 841, endPoint y: 459, distance: 28.1
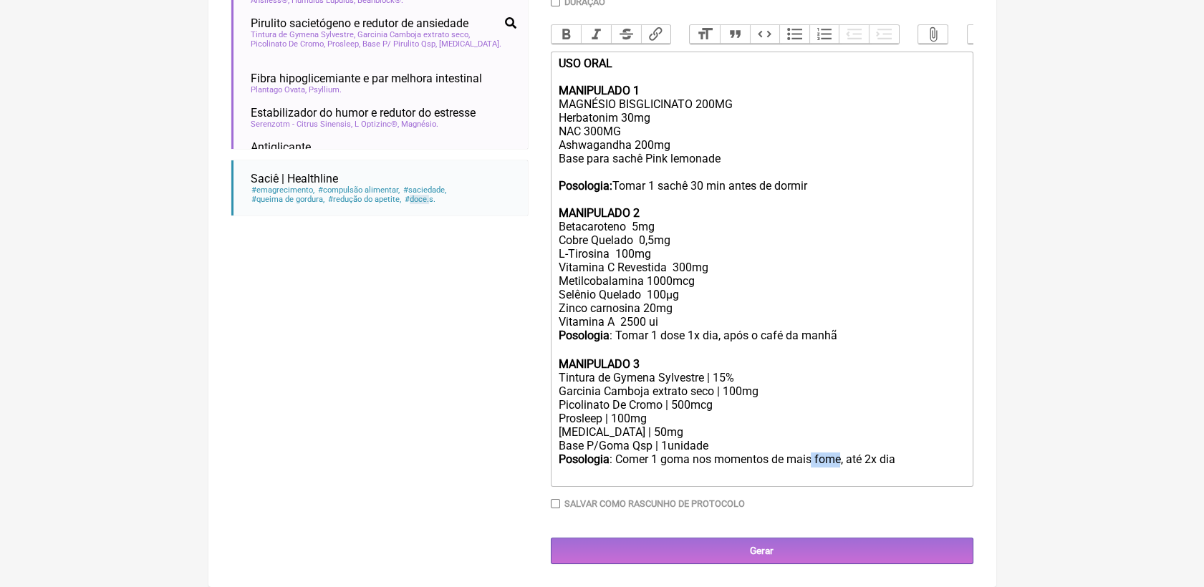
click at [841, 459] on div "Base P/Goma Qsp | 1unidade Posologia : Comer 1 goma nos momentos de mais fome, …" at bounding box center [761, 460] width 407 height 42
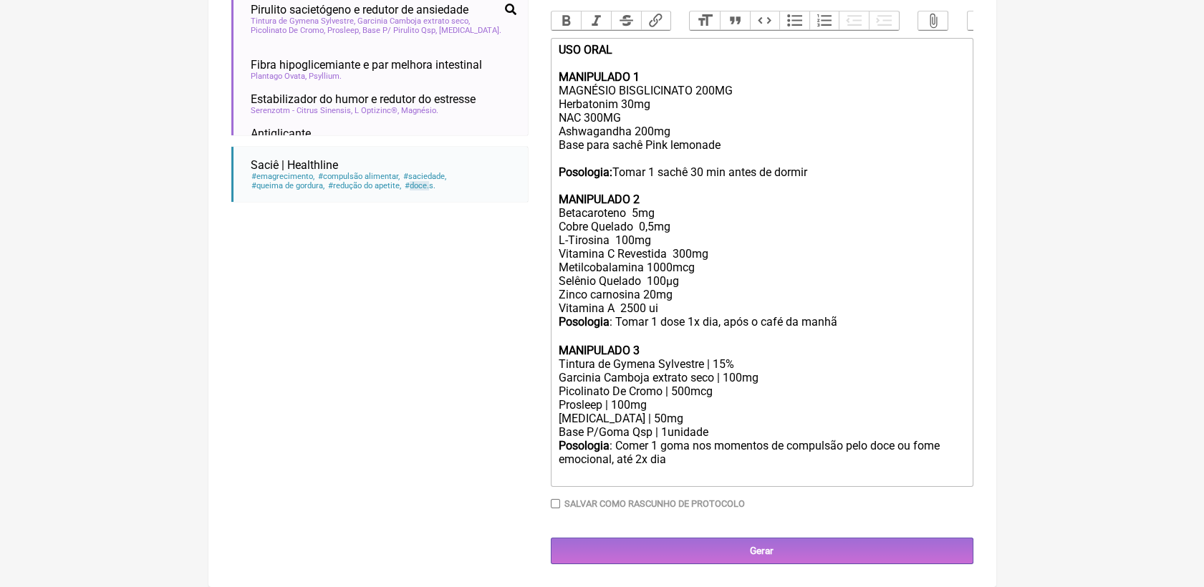
click at [760, 478] on div "Base P/Goma Qsp | 1unidade Posologia : Comer 1 goma nos momentos de compulsão p…" at bounding box center [761, 453] width 407 height 56
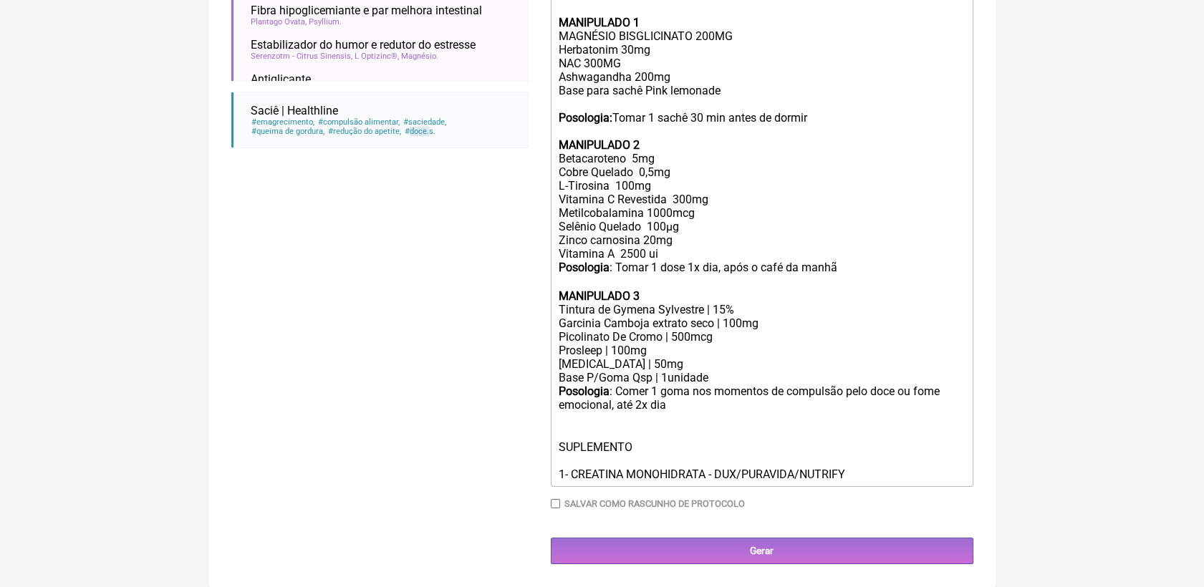
scroll to position [536, 0]
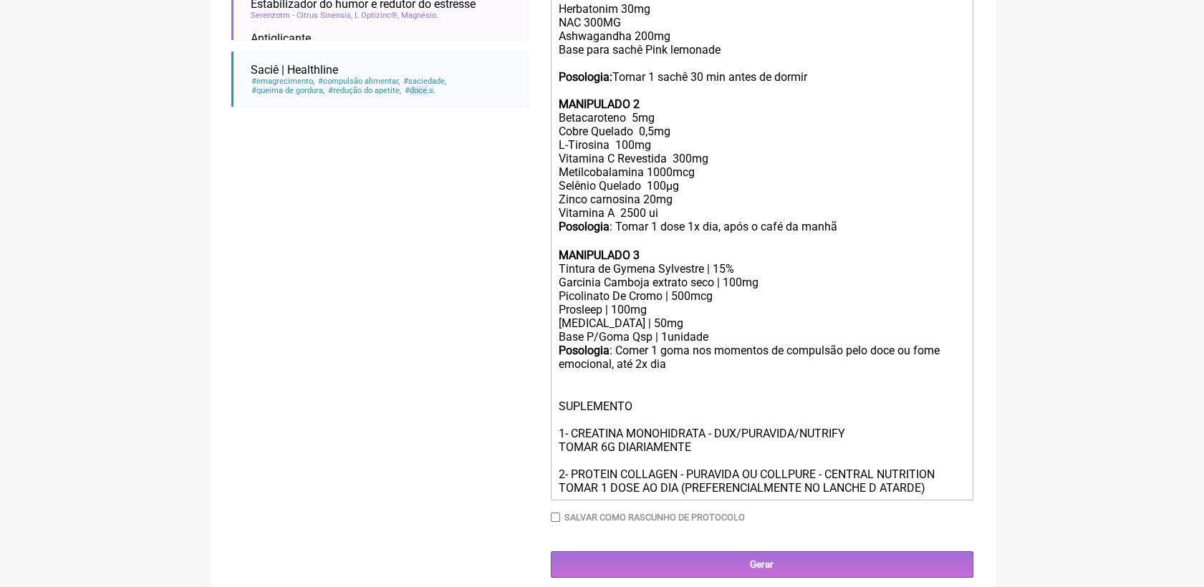
click at [881, 495] on div "Base P/Goma Qsp | 1unidade Posologia : Comer 1 goma nos momentos de compulsão p…" at bounding box center [761, 412] width 407 height 165
drag, startPoint x: 556, startPoint y: 438, endPoint x: 622, endPoint y: 402, distance: 75.6
click at [642, 437] on trix-editor "USO ORAL MANIPULADO 1 MAGNÉSIO BISGLICINATO 200MG Herbatonim 30mg NAC 300MG Ash…" at bounding box center [762, 222] width 422 height 558
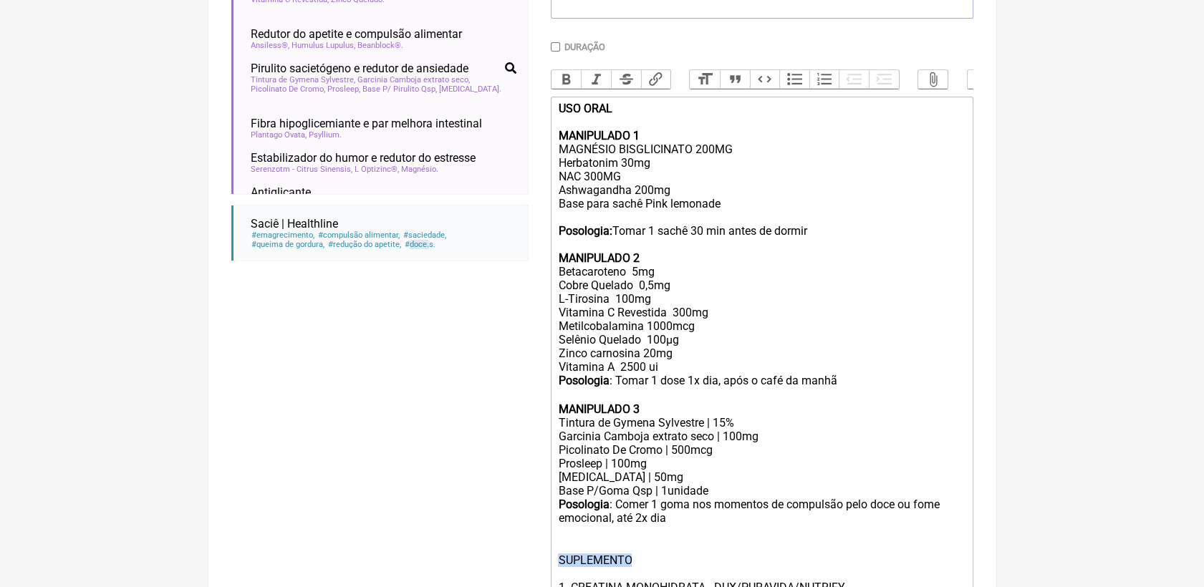
scroll to position [377, 0]
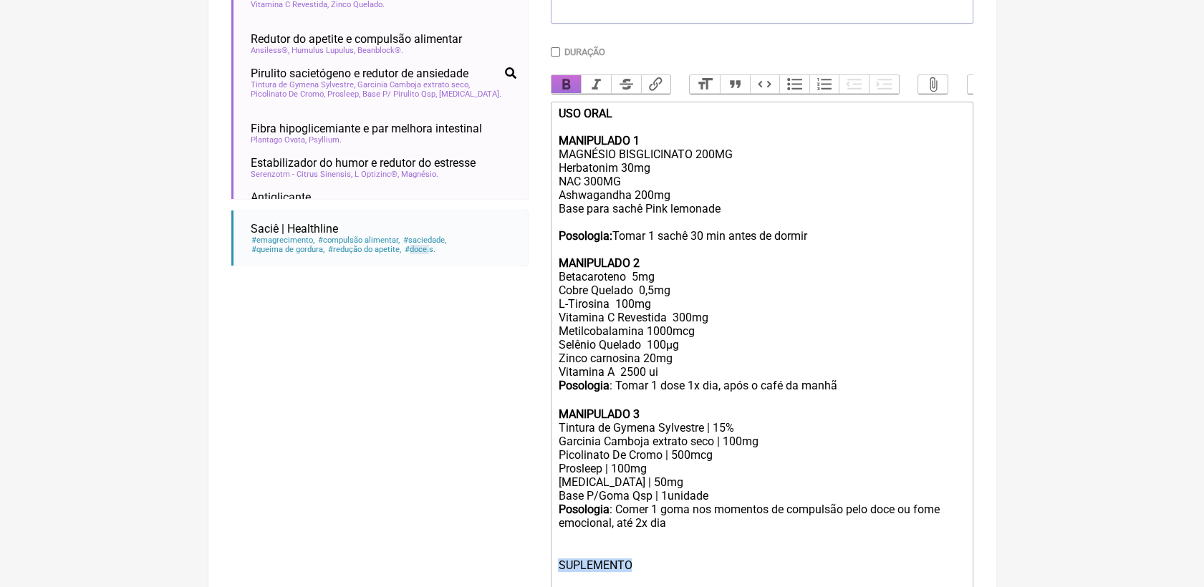
click at [561, 83] on button "Bold" at bounding box center [566, 84] width 30 height 19
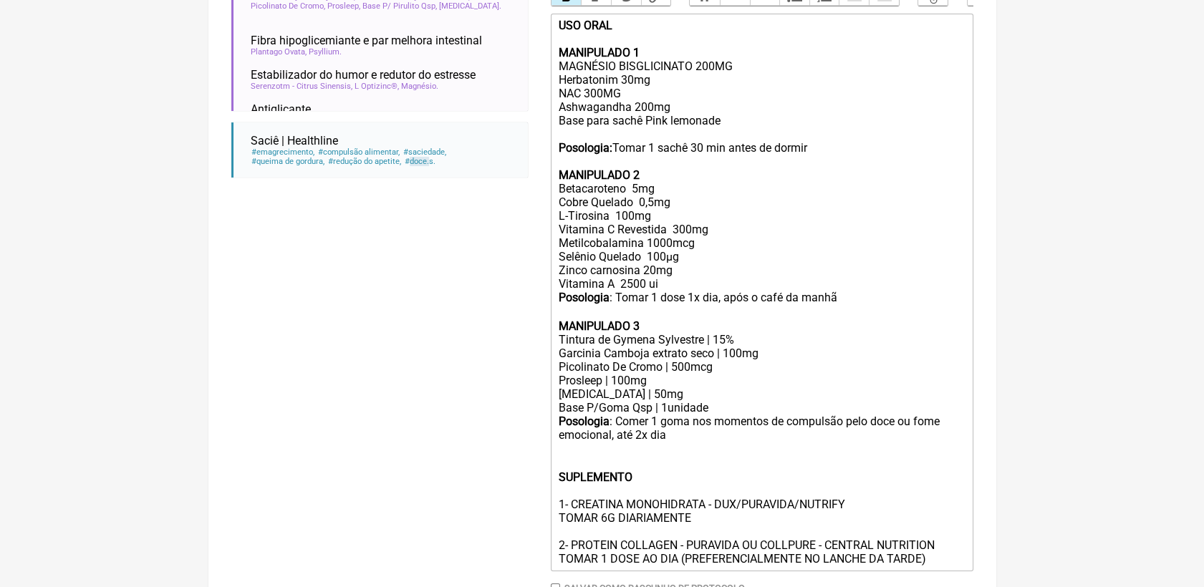
scroll to position [582, 0]
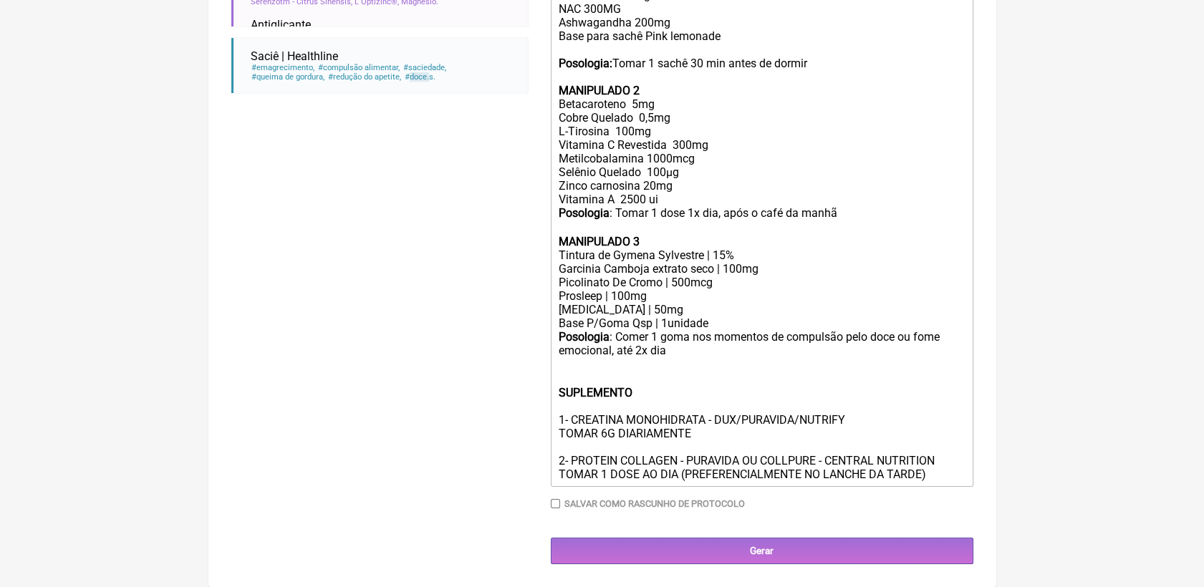
click at [929, 475] on div "Base P/Goma Qsp | 1unidade Posologia : Comer 1 goma nos momentos de compulsão p…" at bounding box center [761, 398] width 407 height 165
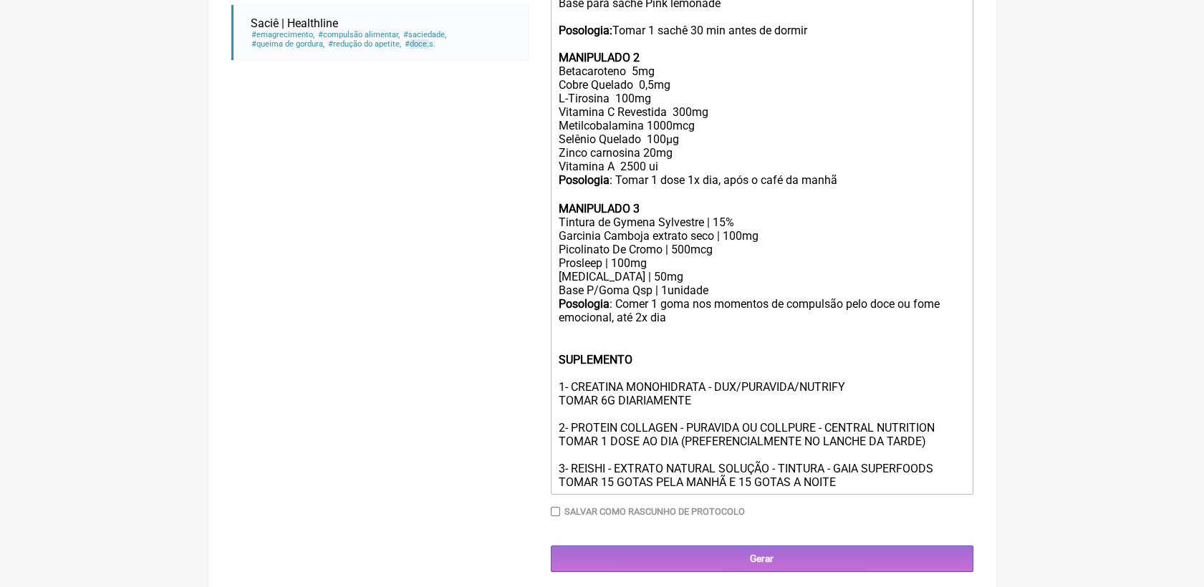
type trix-editor "<lor><ipsumd>SIT AMET</consec><ad><el><seddoe>TEMPORINCI 0</utlabo><et>DOLOREMA…"
drag, startPoint x: 558, startPoint y: 416, endPoint x: 913, endPoint y: 417, distance: 355.1
click at [913, 417] on div "Base P/Goma Qsp | 1unidade Posologia : Comer 1 goma nos momentos de compulsão p…" at bounding box center [761, 386] width 407 height 205
click at [904, 422] on div "Base P/Goma Qsp | 1unidade Posologia : Comer 1 goma nos momentos de compulsão p…" at bounding box center [761, 386] width 407 height 205
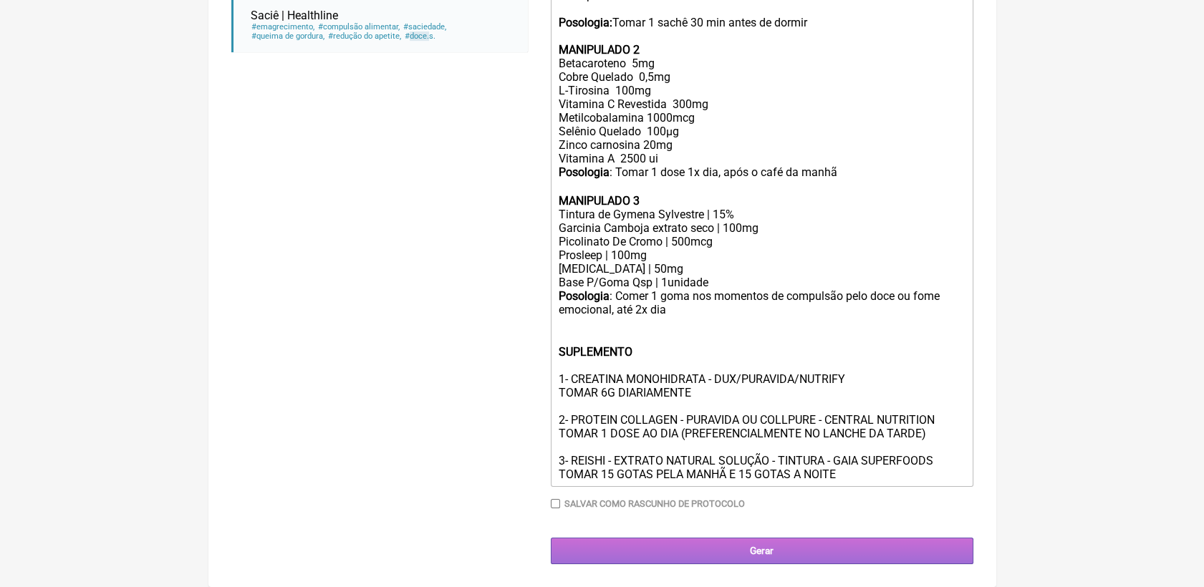
scroll to position [624, 0]
click at [886, 547] on input "Gerar" at bounding box center [762, 551] width 422 height 26
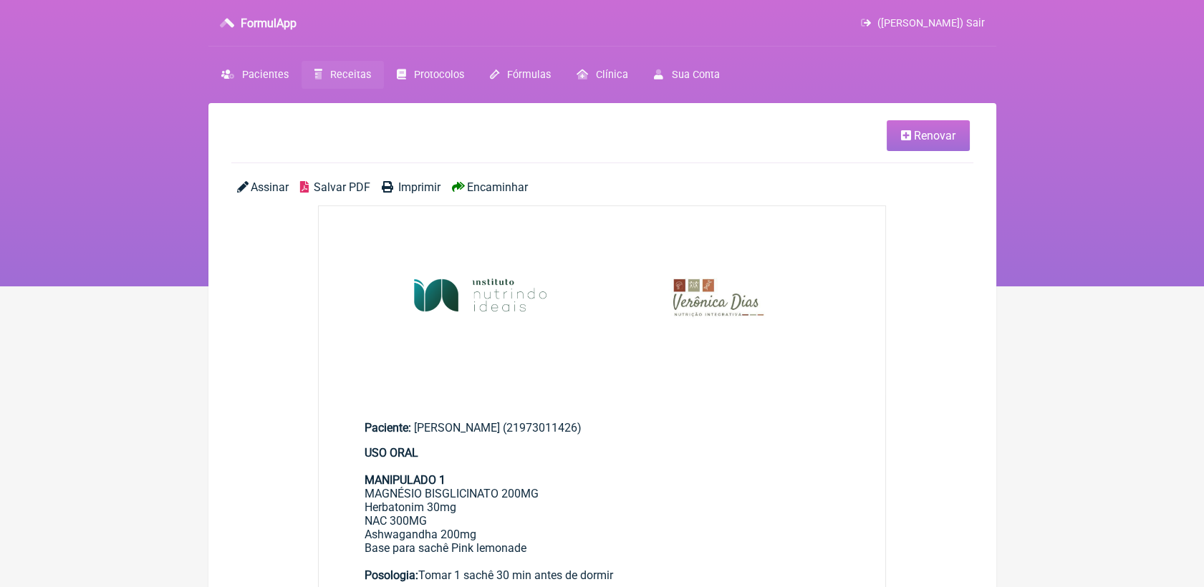
click at [339, 186] on span "Salvar PDF" at bounding box center [342, 187] width 57 height 14
